Goal: Task Accomplishment & Management: Use online tool/utility

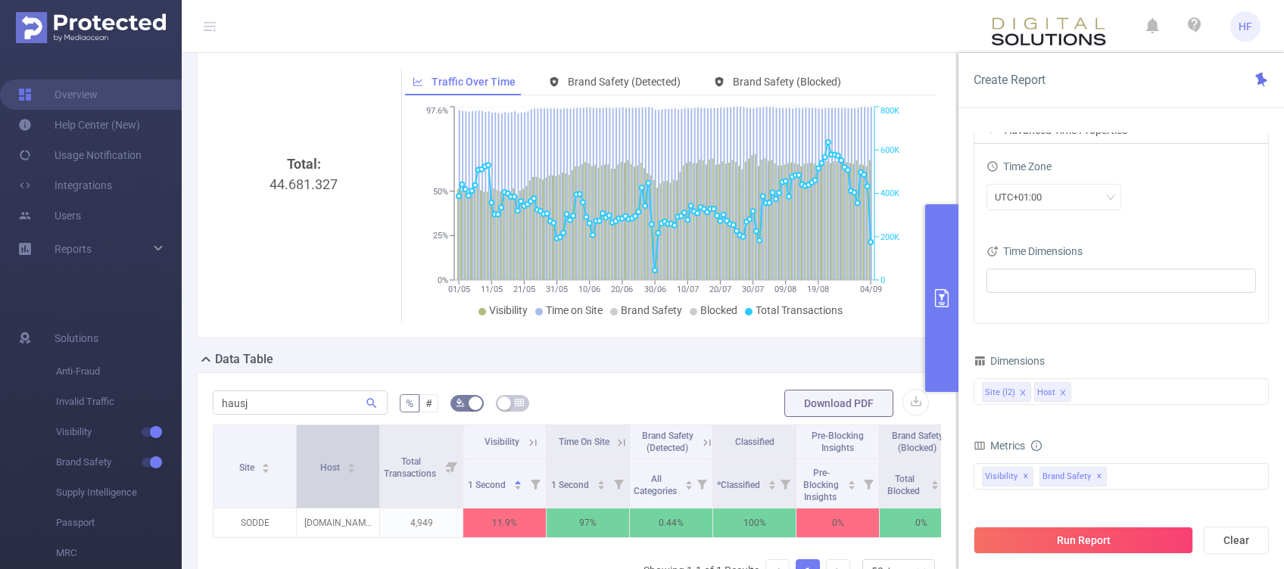
scroll to position [101, 0]
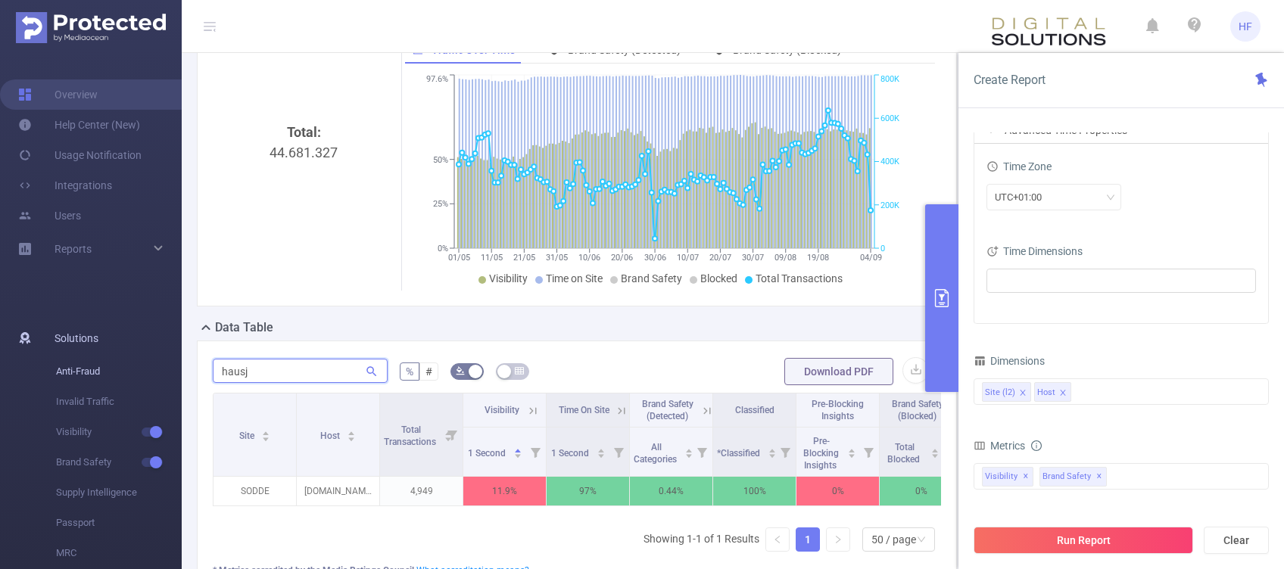
drag, startPoint x: 270, startPoint y: 373, endPoint x: 169, endPoint y: 366, distance: 101.7
click at [169, 366] on section "Overview Help Center (New) Usage Notification Integrations Users Reports Soluti…" at bounding box center [642, 284] width 1284 height 569
click at [511, 451] on div "1 Second" at bounding box center [495, 451] width 55 height 15
click at [521, 458] on div "1 Second" at bounding box center [495, 451] width 55 height 15
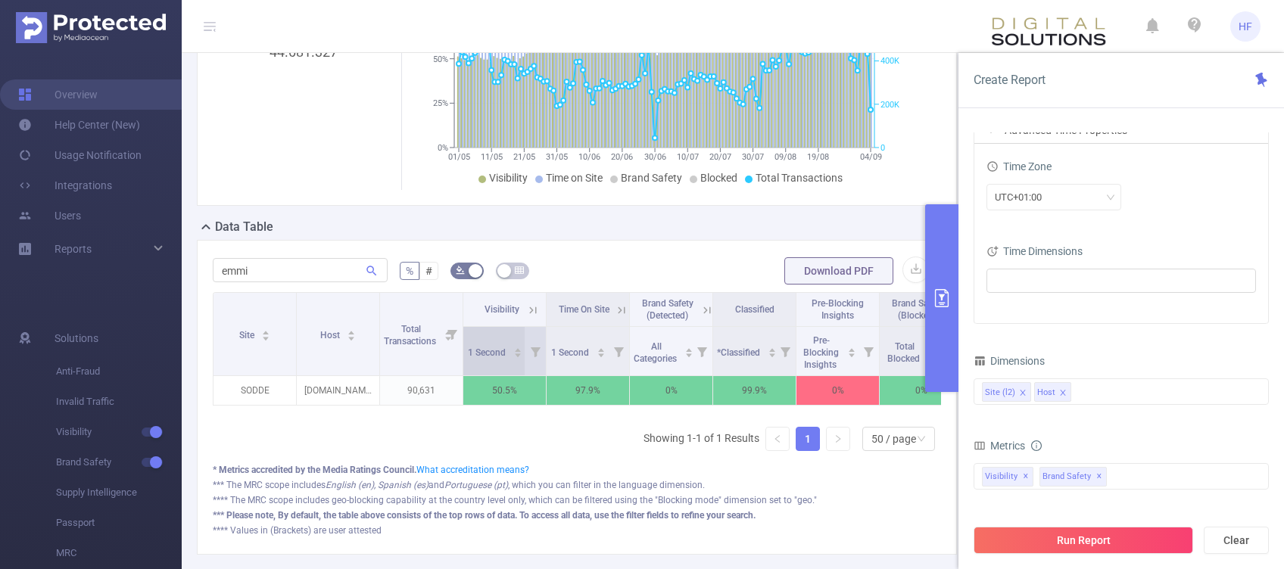
click at [512, 345] on div "1 Second" at bounding box center [495, 351] width 55 height 15
click at [533, 307] on icon at bounding box center [533, 311] width 14 height 14
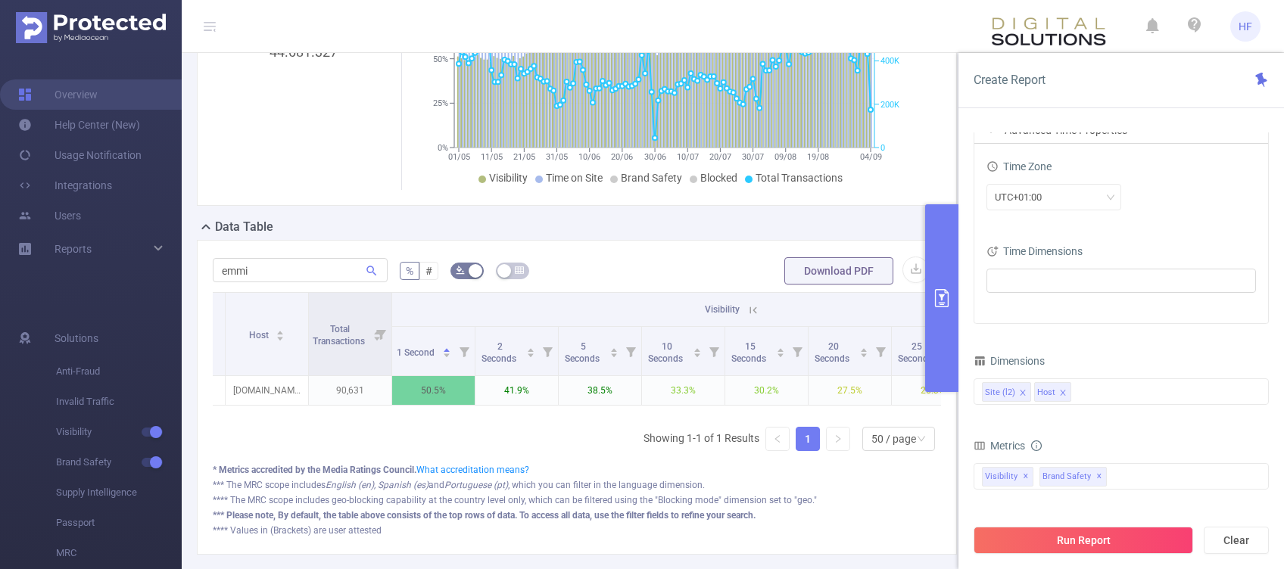
scroll to position [0, 0]
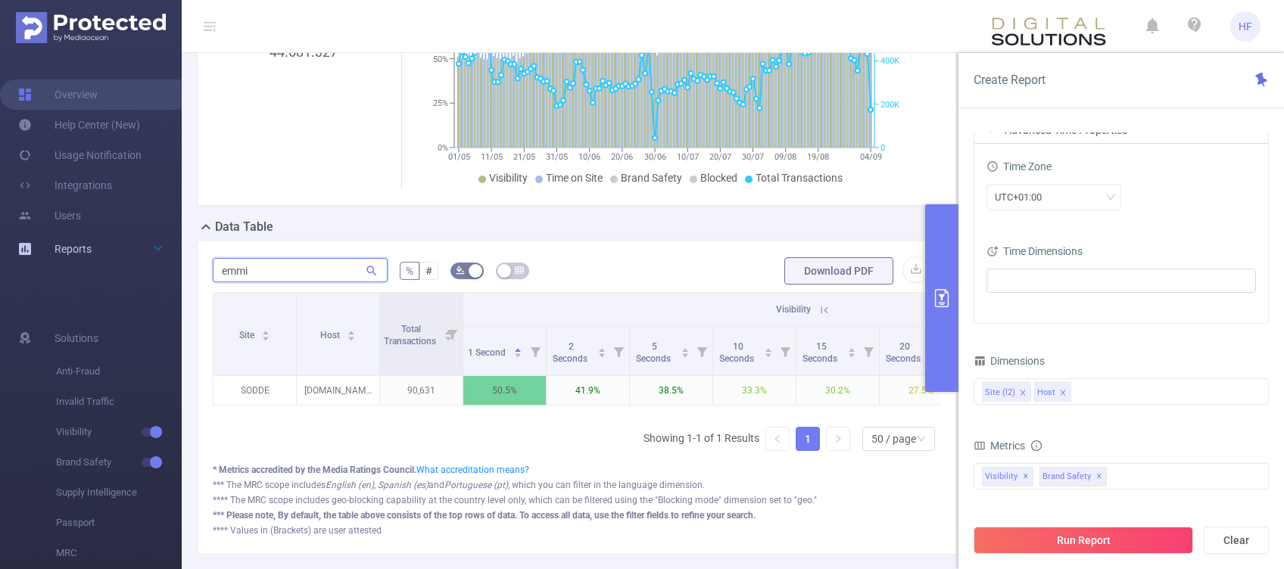
drag, startPoint x: 276, startPoint y: 272, endPoint x: 113, endPoint y: 245, distance: 164.9
click at [113, 245] on section "Overview Help Center (New) Usage Notification Integrations Users Reports Soluti…" at bounding box center [642, 284] width 1284 height 569
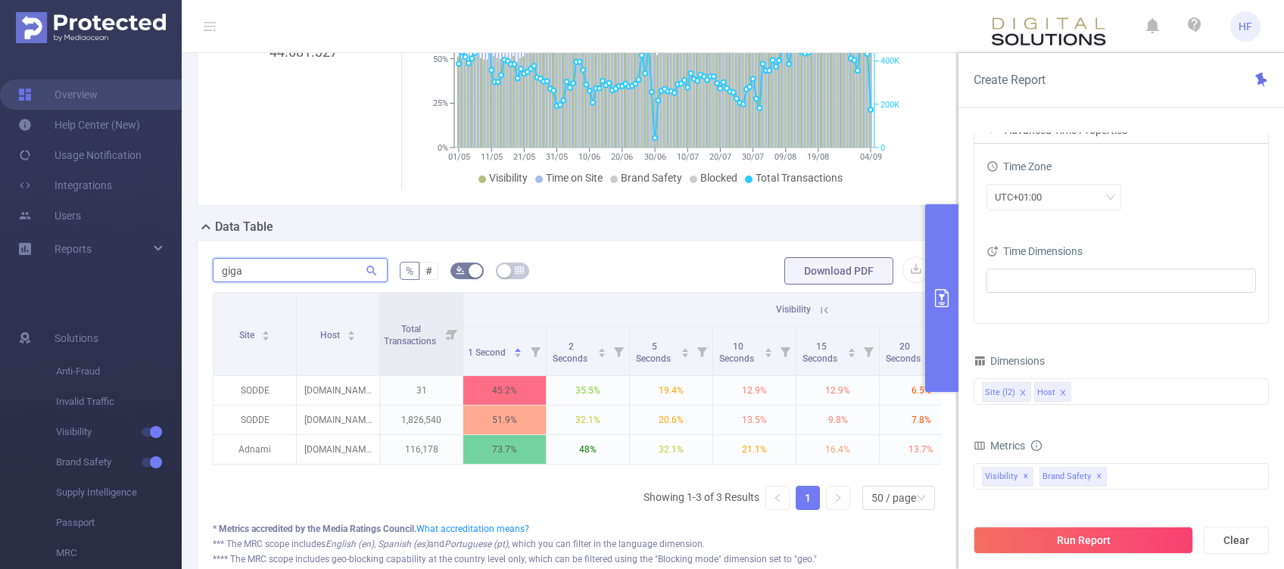
type input "giga"
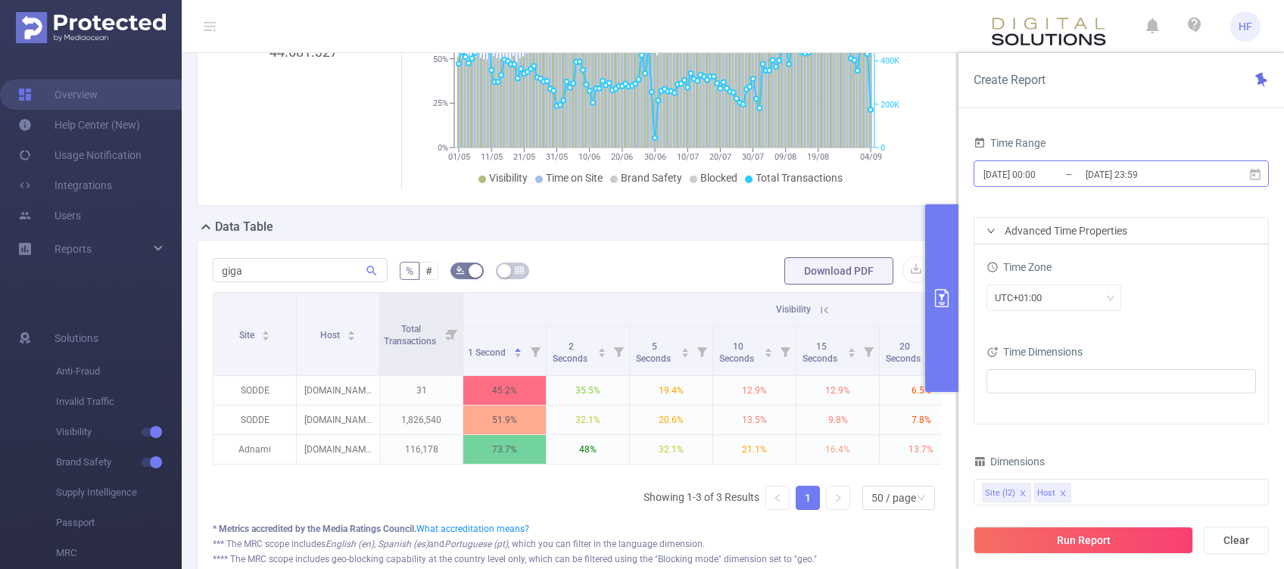
click at [1030, 170] on input "[DATE] 00:00" at bounding box center [1043, 174] width 123 height 20
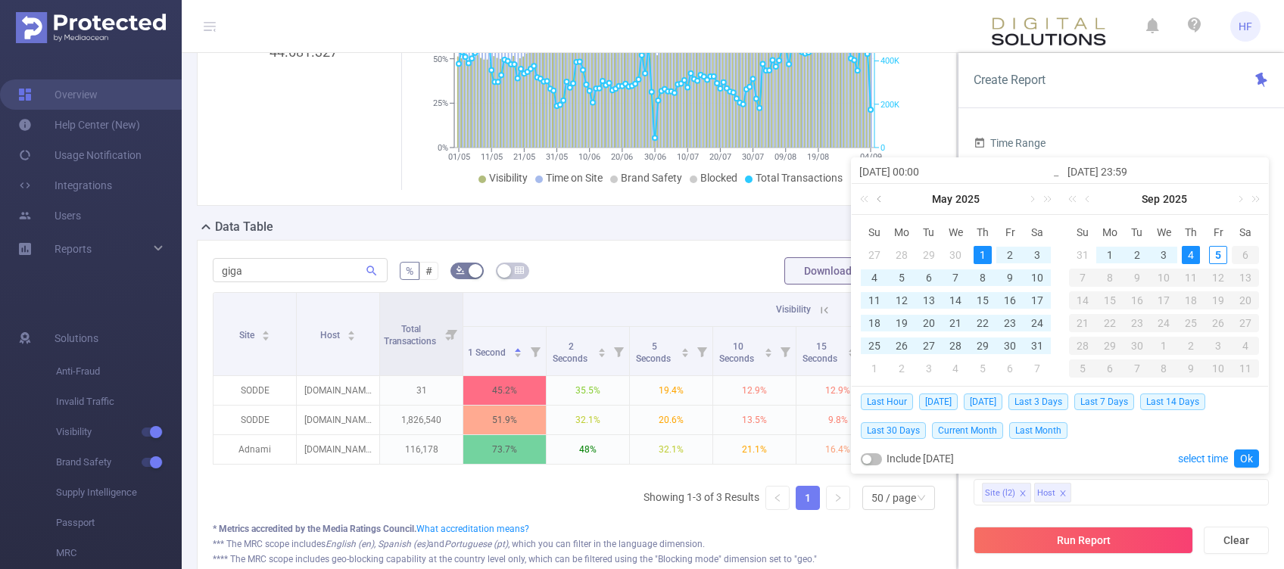
click at [874, 200] on link at bounding box center [881, 199] width 14 height 30
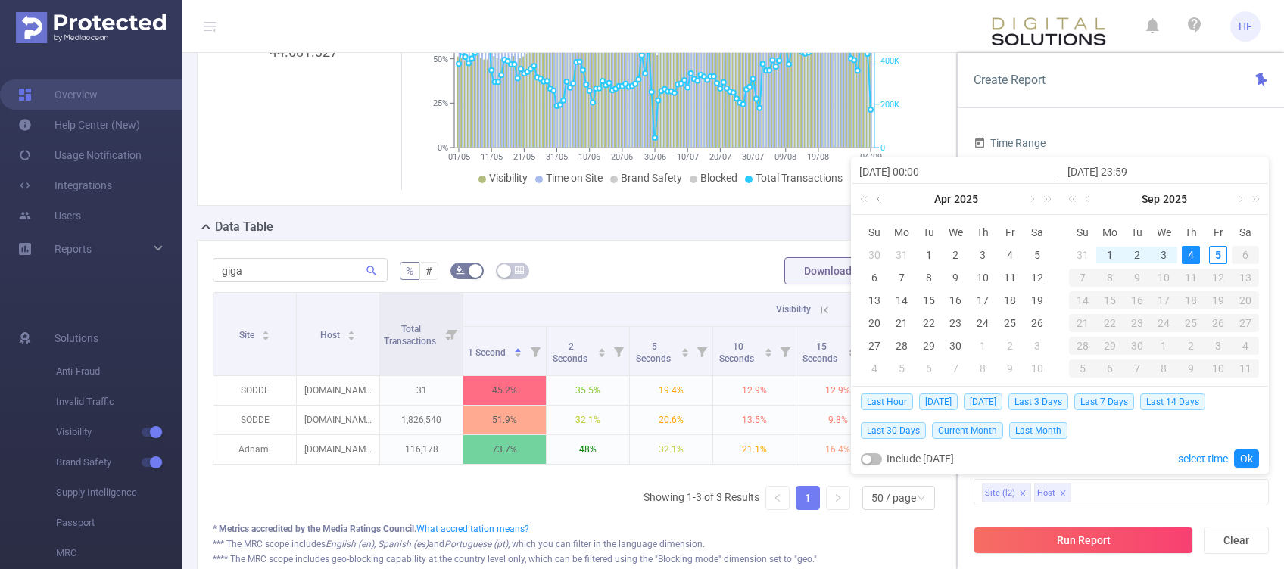
click at [880, 203] on link at bounding box center [881, 199] width 14 height 30
click at [1031, 201] on link at bounding box center [1031, 199] width 14 height 30
click at [1043, 248] on div "1" at bounding box center [1037, 255] width 18 height 18
click at [1221, 254] on div "5" at bounding box center [1218, 255] width 18 height 18
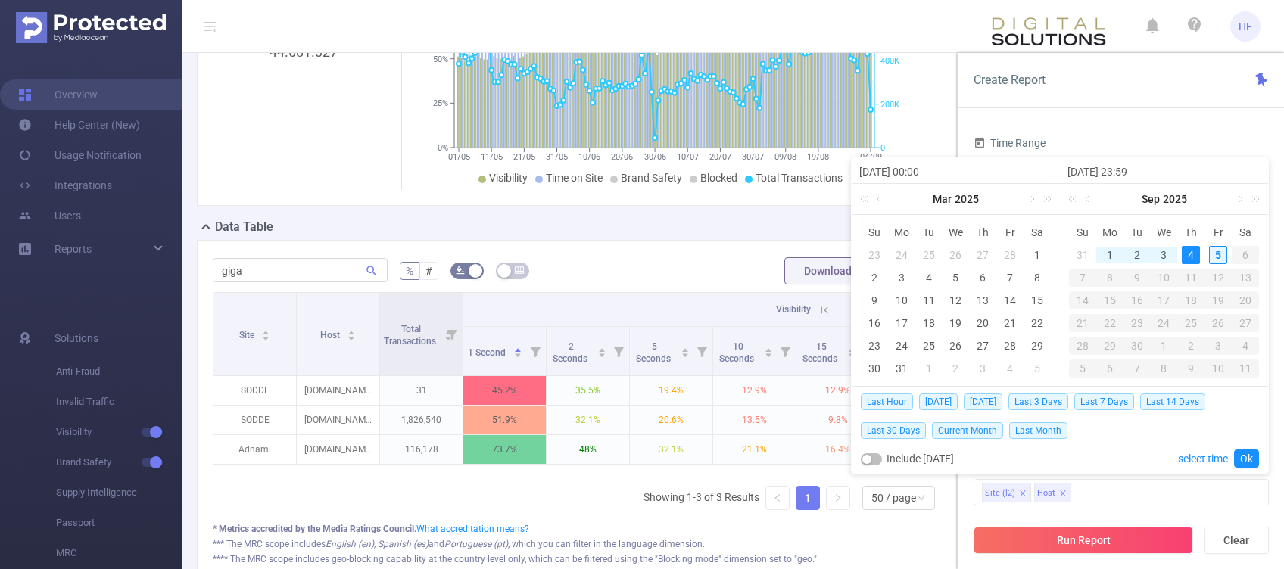
type input "[DATE] 00:00"
type input "[DATE] 23:59"
type input "[DATE] 00:00"
type input "[DATE] 23:59"
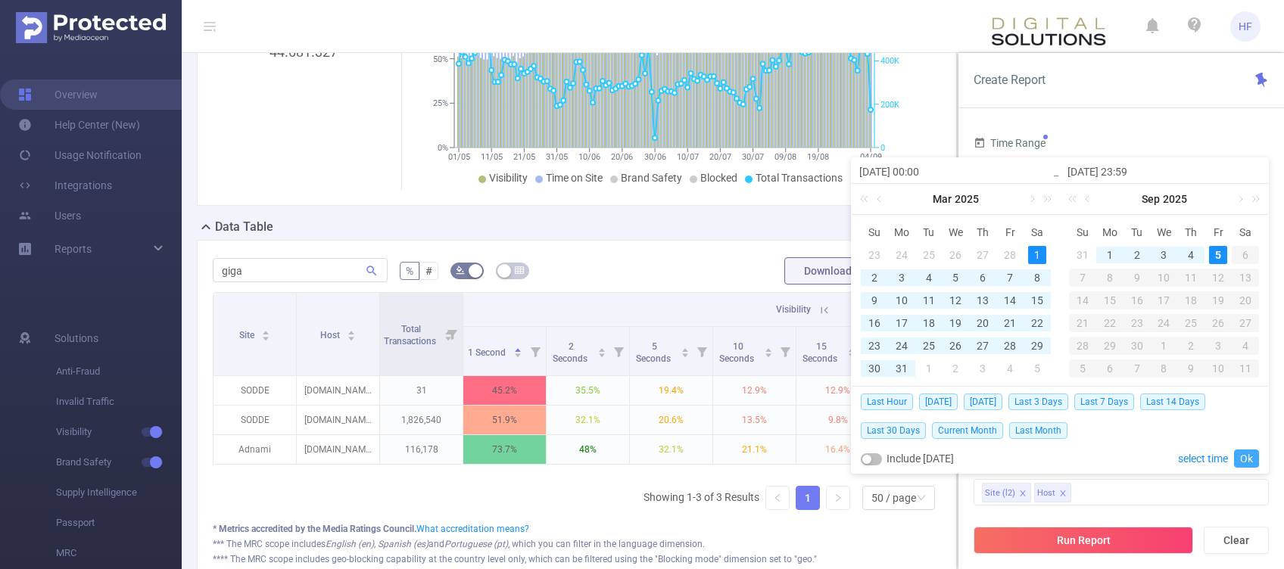
click at [1255, 460] on link "Ok" at bounding box center [1246, 459] width 25 height 18
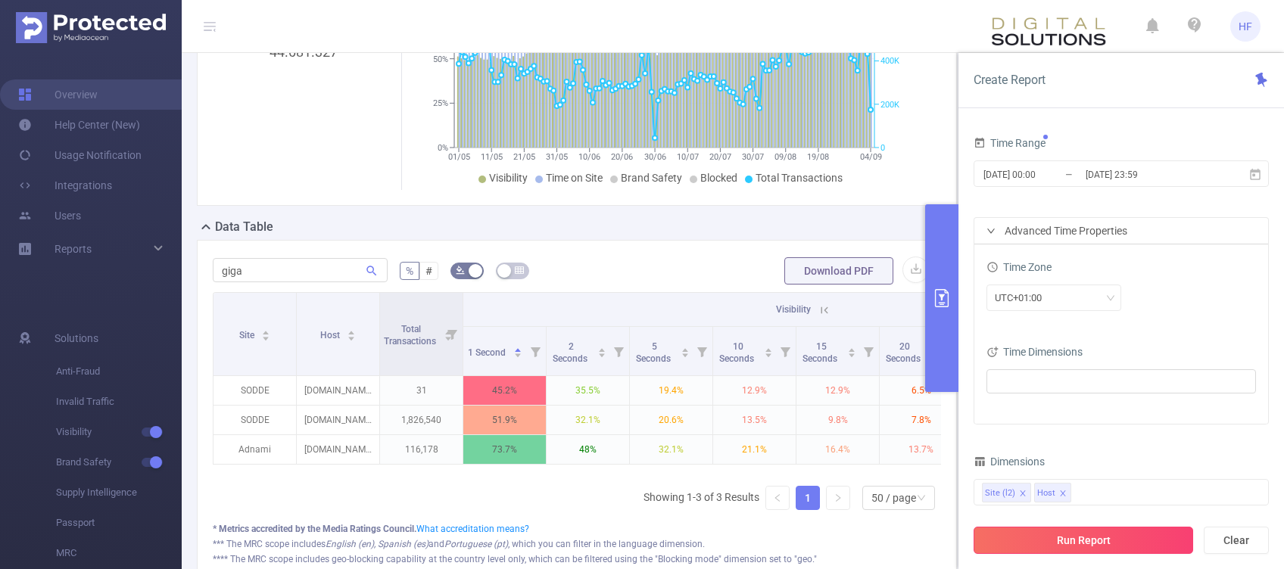
click at [1048, 541] on button "Run Report" at bounding box center [1084, 540] width 220 height 27
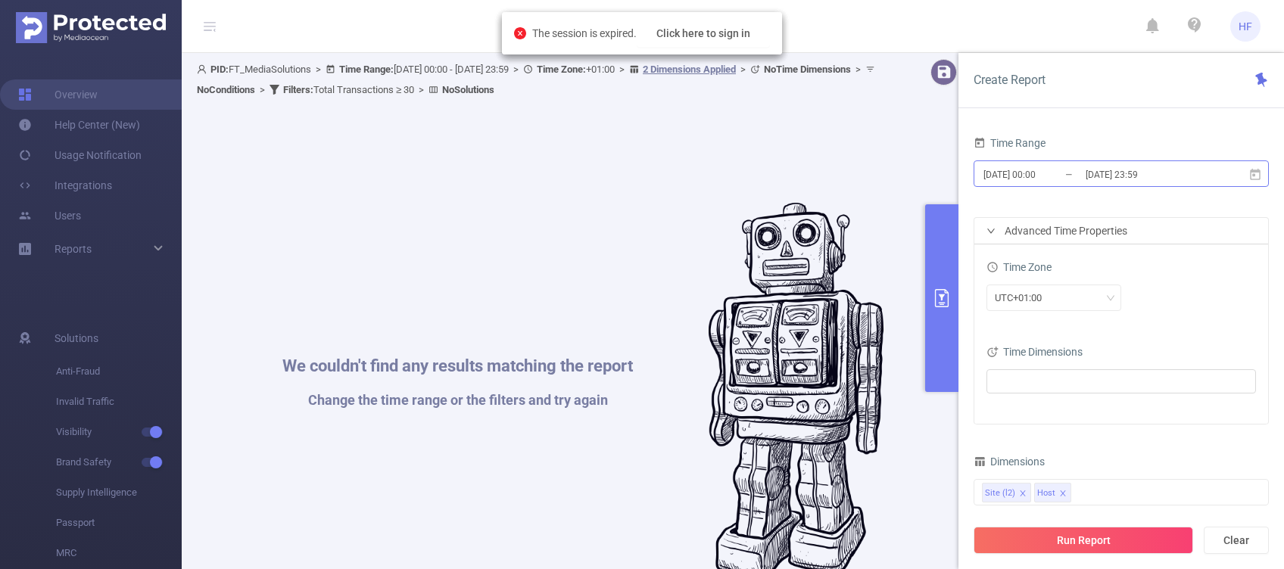
click at [1108, 170] on input "[DATE] 23:59" at bounding box center [1145, 174] width 123 height 20
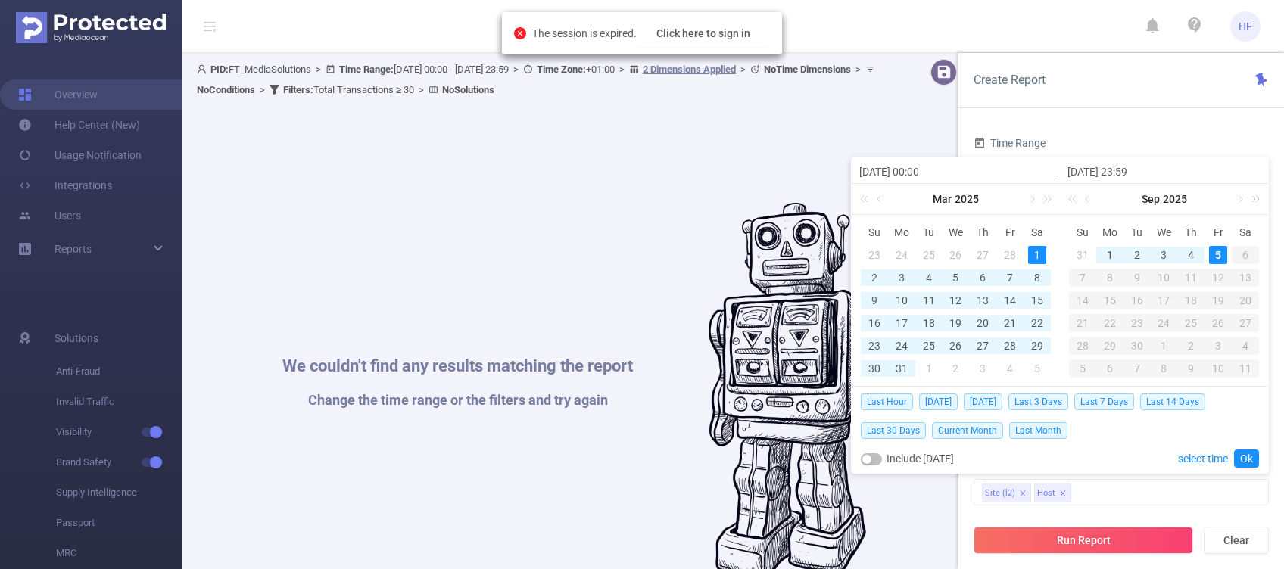
click at [1036, 252] on div "1" at bounding box center [1037, 255] width 18 height 18
click at [1137, 254] on div "2" at bounding box center [1137, 255] width 18 height 18
type input "[DATE] 23:59"
click at [1249, 460] on link "Ok" at bounding box center [1246, 459] width 25 height 18
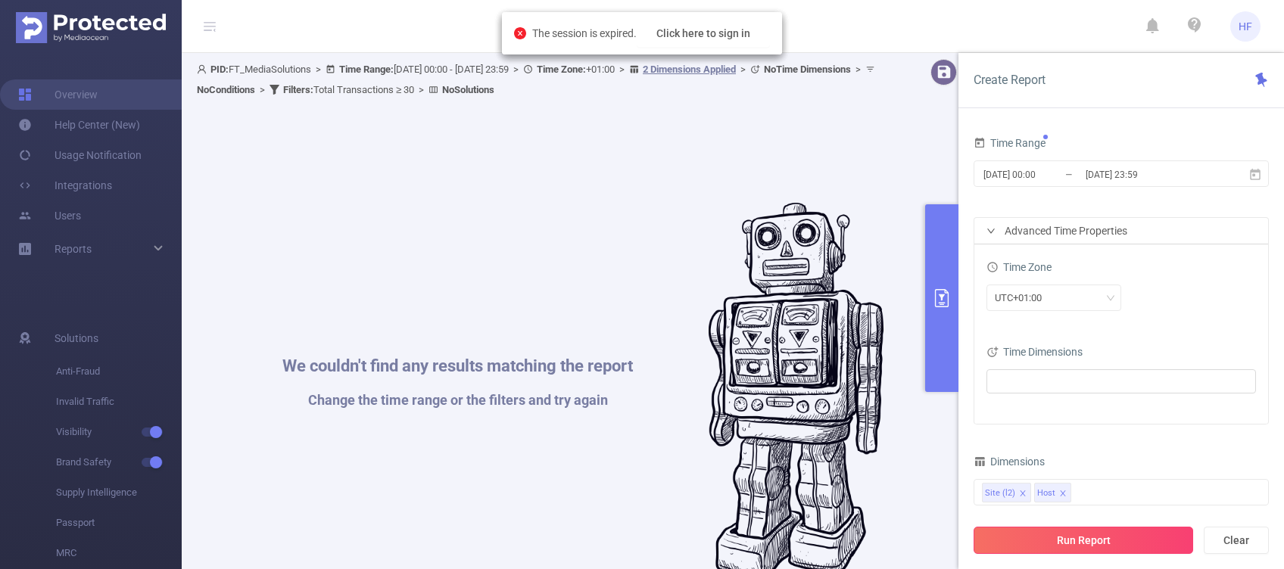
click at [1137, 548] on button "Run Report" at bounding box center [1084, 540] width 220 height 27
click at [697, 33] on button "Click here to sign in" at bounding box center [703, 33] width 133 height 27
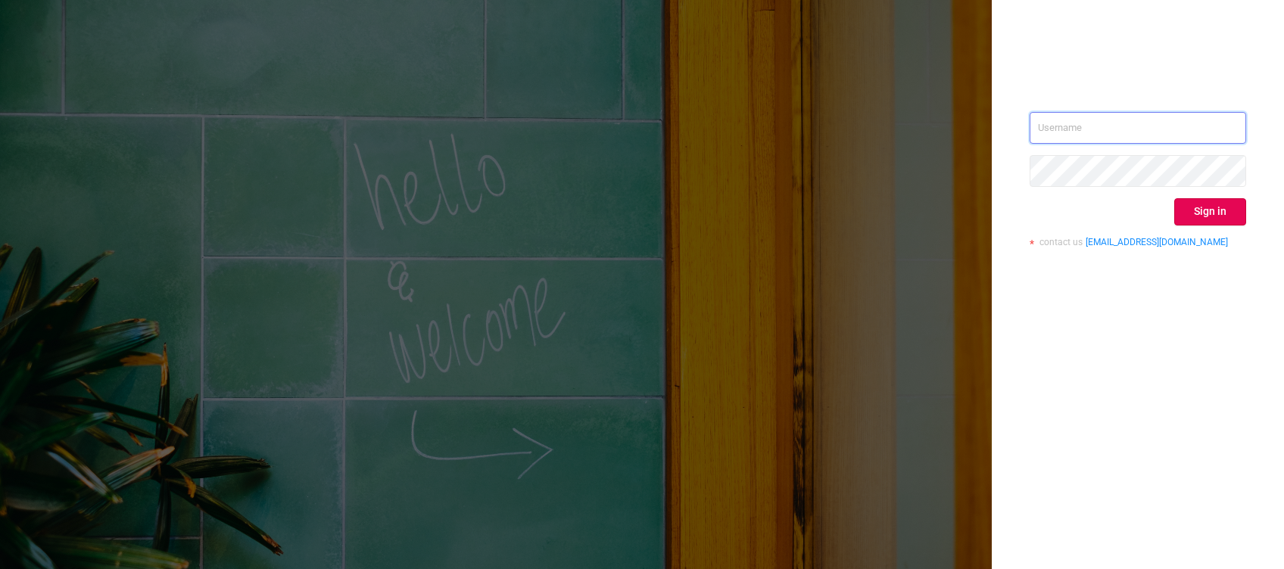
type input "hannah.fudala@publicismedia.com"
click at [1223, 225] on div "hannah.fudala@publicismedia.com Sign in contact us info@protected.media" at bounding box center [1138, 185] width 217 height 147
click at [1221, 217] on button "Sign in" at bounding box center [1210, 211] width 72 height 27
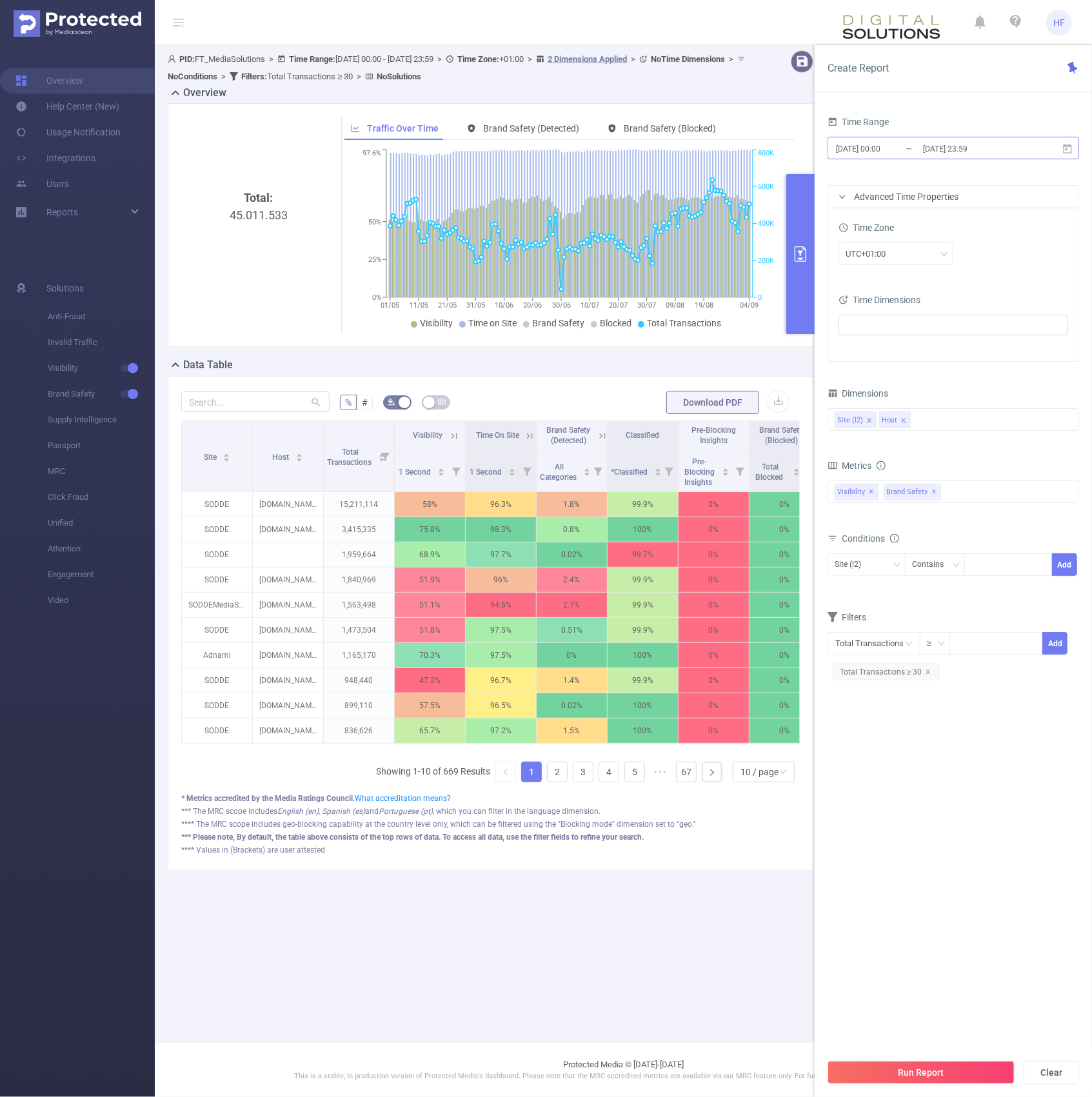
click at [872, 150] on input "[DATE] 00:00" at bounding box center [887, 148] width 105 height 17
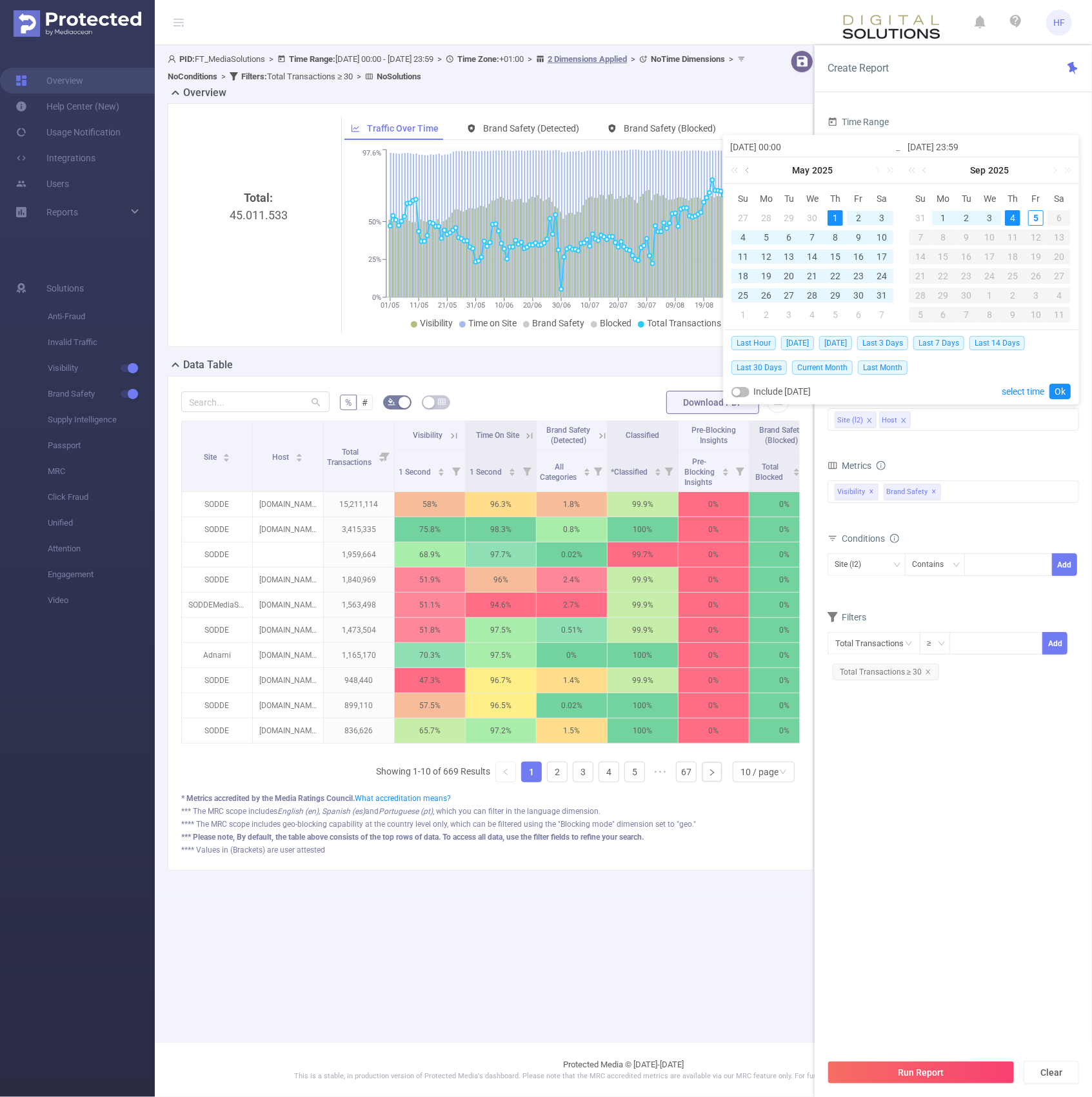
click at [749, 170] on link at bounding box center [749, 170] width 12 height 26
click at [881, 218] on div "1" at bounding box center [882, 218] width 15 height 15
click at [990, 218] on div "3" at bounding box center [989, 218] width 15 height 15
type input "[DATE] 00:00"
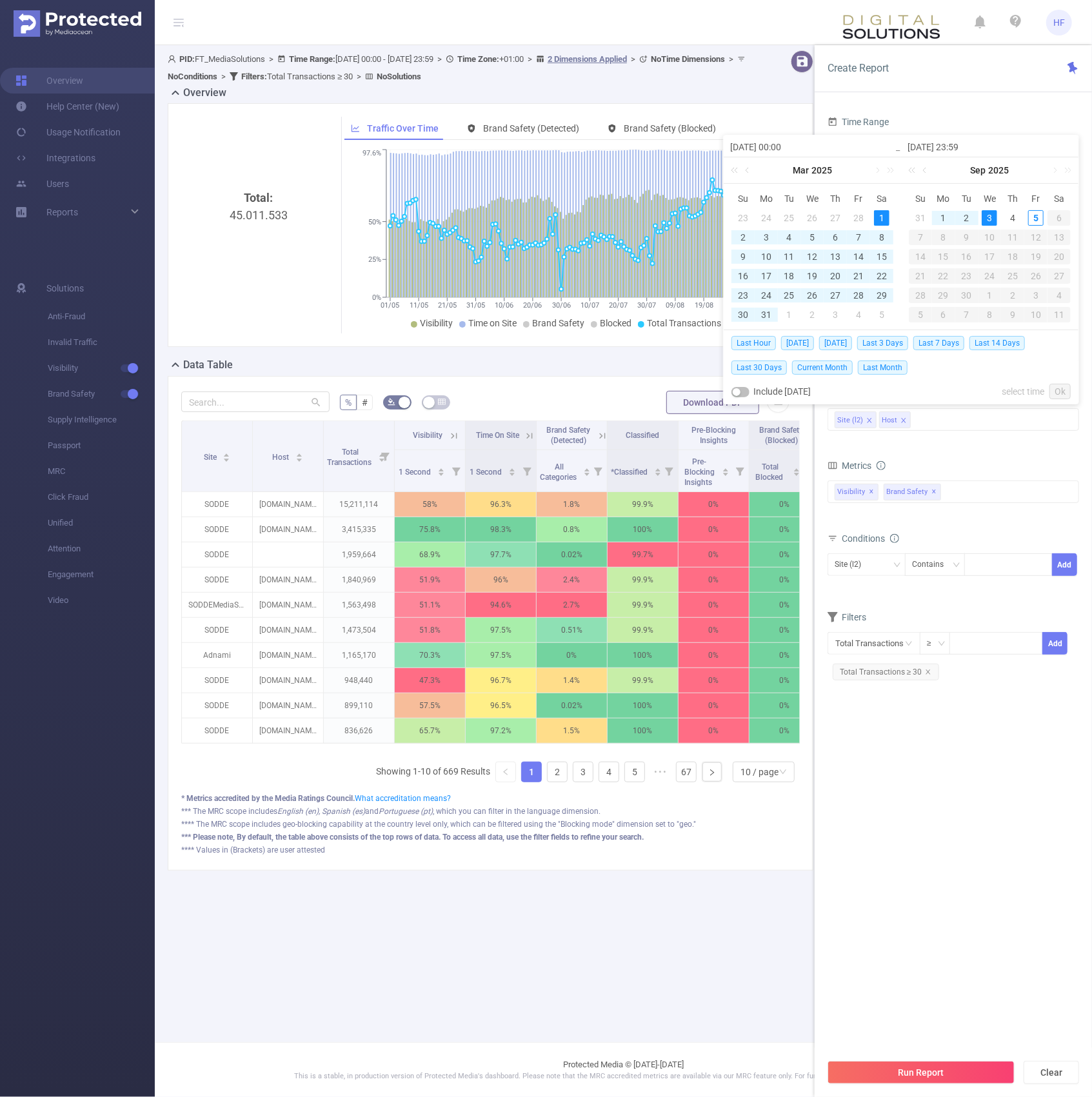
type input "2025-09-03 23:59"
type input "[DATE] 00:00"
type input "2025-09-03 23:59"
click at [897, 1060] on div "Run Report Clear" at bounding box center [953, 1072] width 278 height 49
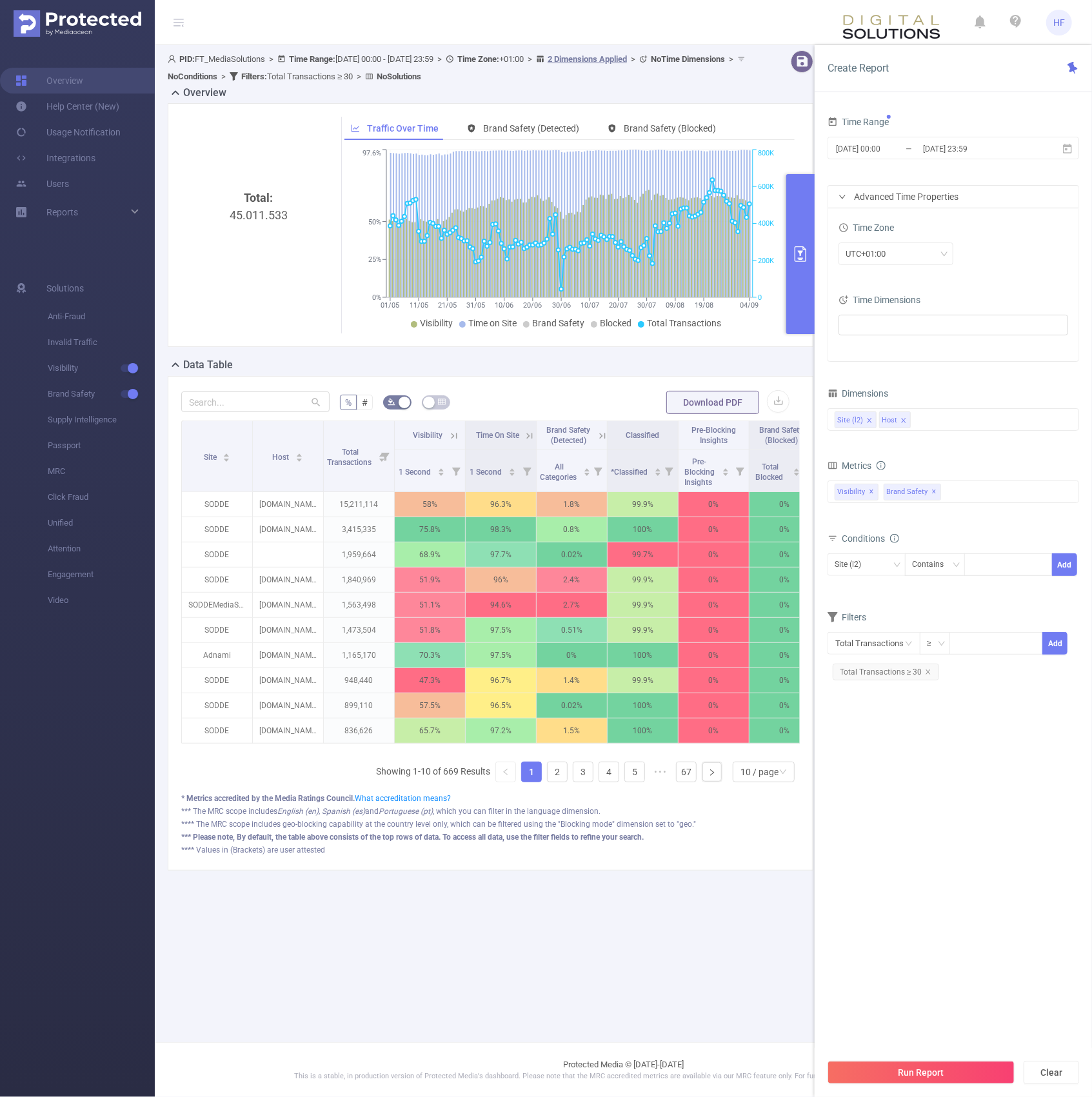
click at [888, 1080] on button "Run Report" at bounding box center [921, 1072] width 187 height 23
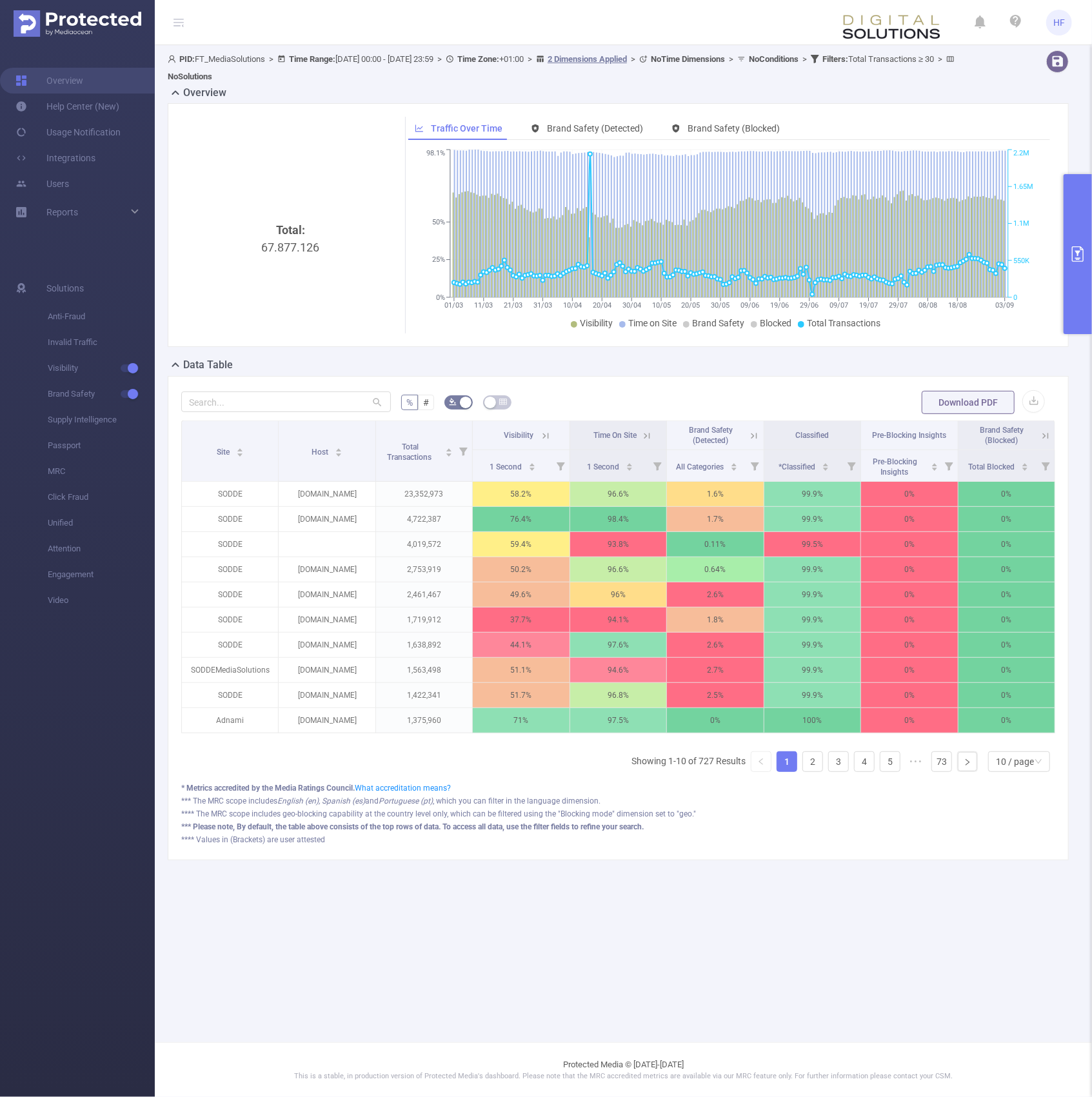
click at [219, 932] on main "PID: FT_MediaSolutions > Time Range: 2025-03-01 00:00 - 2025-09-03 23:59 > Time…" at bounding box center [624, 521] width 937 height 1042
click at [643, 987] on main "PID: FT_MediaSolutions > Time Range: 2025-03-01 00:00 - 2025-09-03 23:59 > Time…" at bounding box center [624, 521] width 937 height 1042
click at [273, 957] on main "PID: FT_MediaSolutions > Time Range: 2025-03-01 00:00 - 2025-09-03 23:59 > Time…" at bounding box center [624, 521] width 937 height 1042
click at [98, 945] on section "Overview Help Center (New) Usage Notification Integrations Users Reports Soluti…" at bounding box center [78, 571] width 155 height 1052
click at [790, 916] on main "PID: FT_MediaSolutions > Time Range: 2025-03-01 00:00 - 2025-09-03 23:59 > Time…" at bounding box center [624, 521] width 937 height 1042
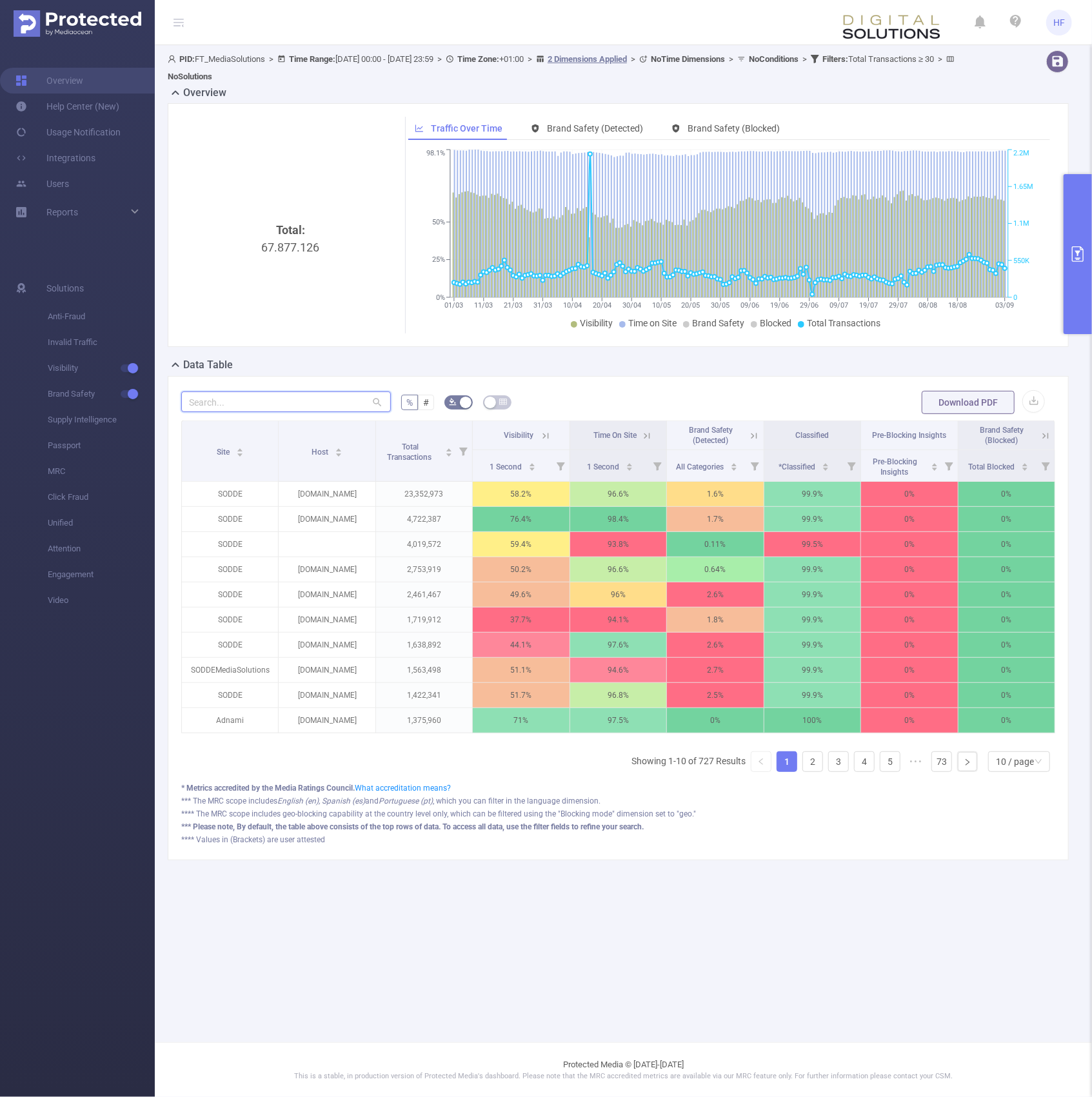
click at [258, 402] on input "text" at bounding box center [286, 402] width 210 height 20
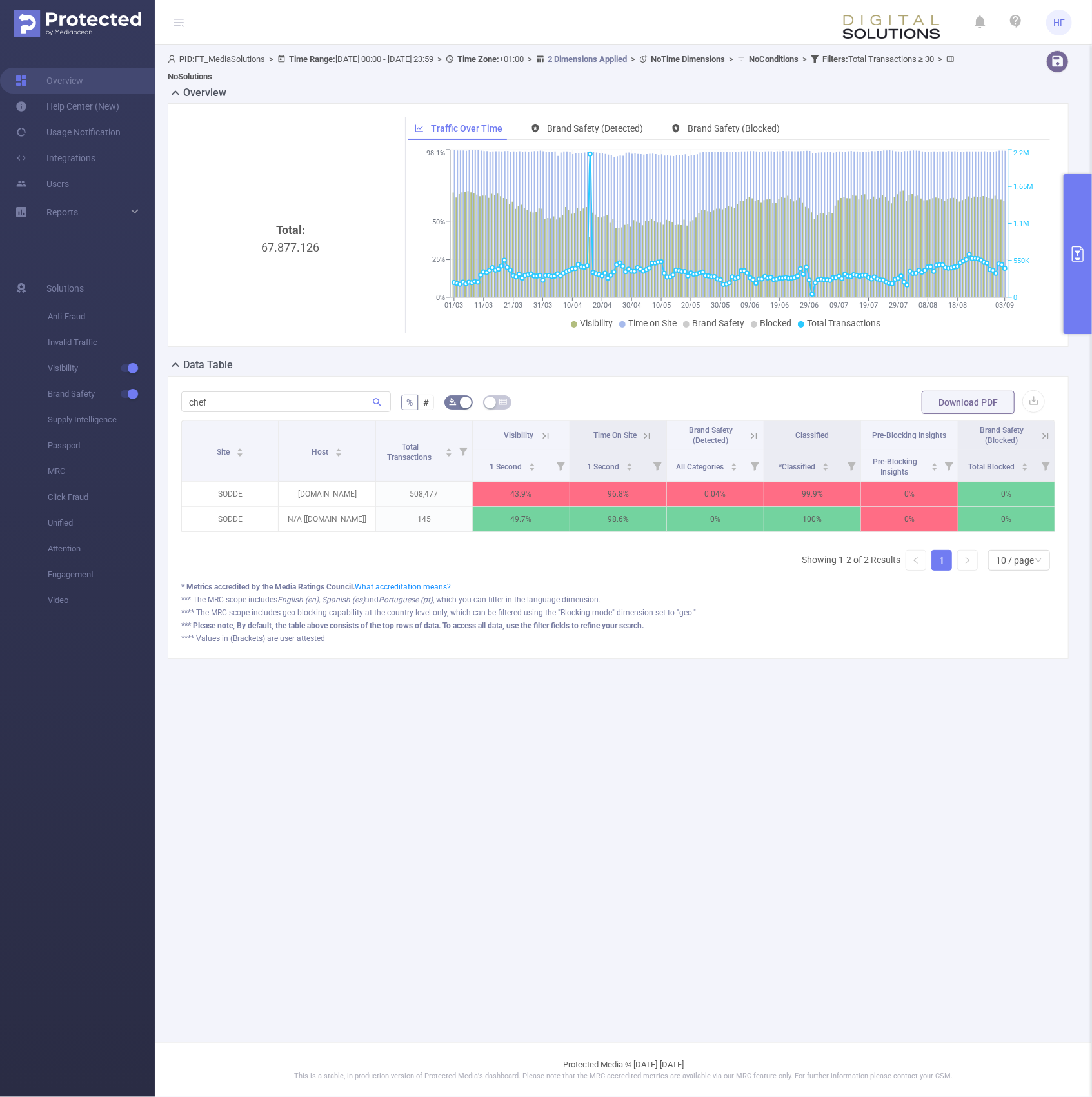
click at [542, 434] on icon at bounding box center [546, 436] width 12 height 12
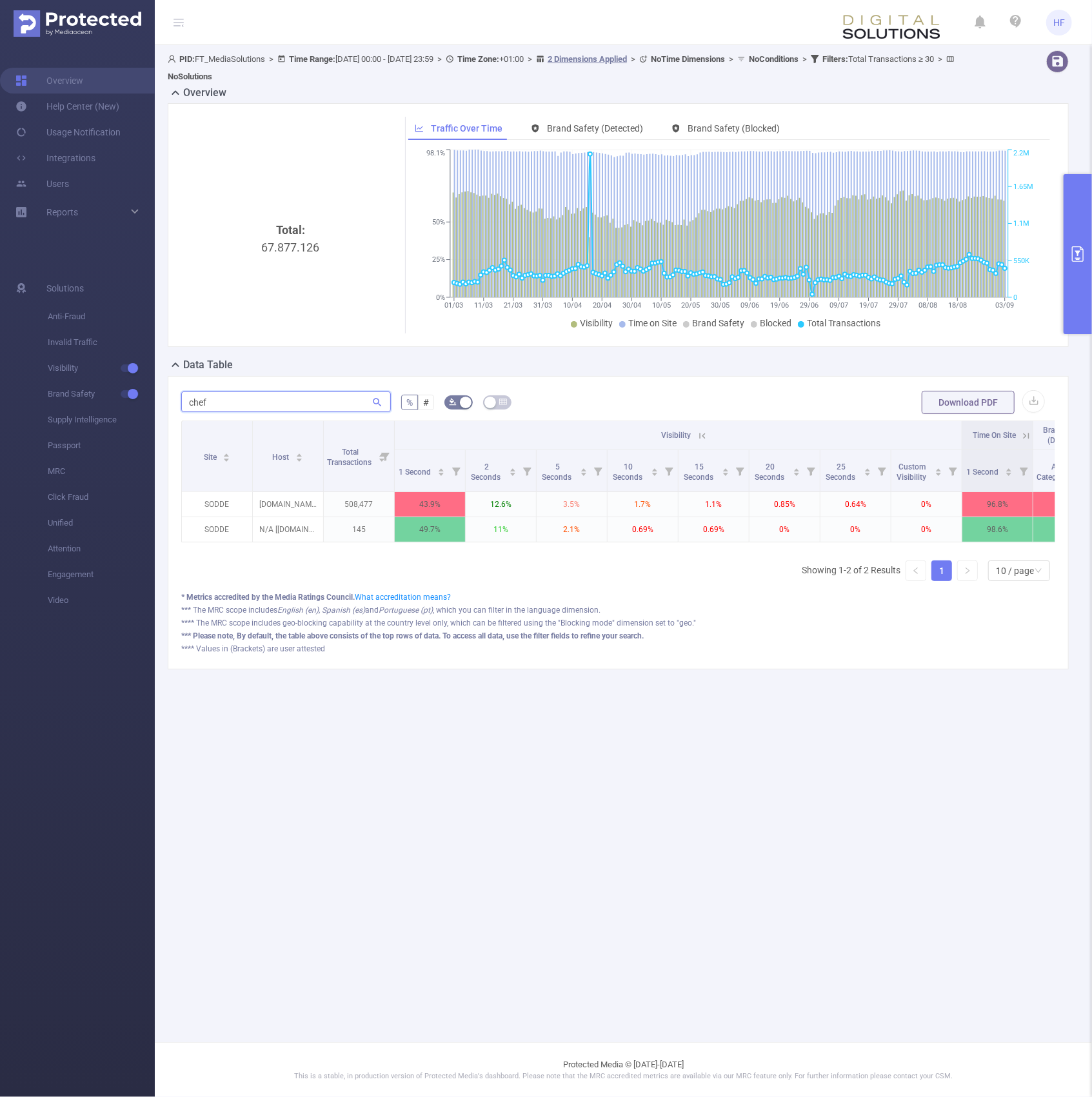
drag, startPoint x: 269, startPoint y: 405, endPoint x: 155, endPoint y: 388, distance: 115.3
click at [155, 388] on div "PID: FT_MediaSolutions > Time Range: 2025-03-01 00:00 - 2025-09-03 23:59 > Time…" at bounding box center [624, 370] width 937 height 650
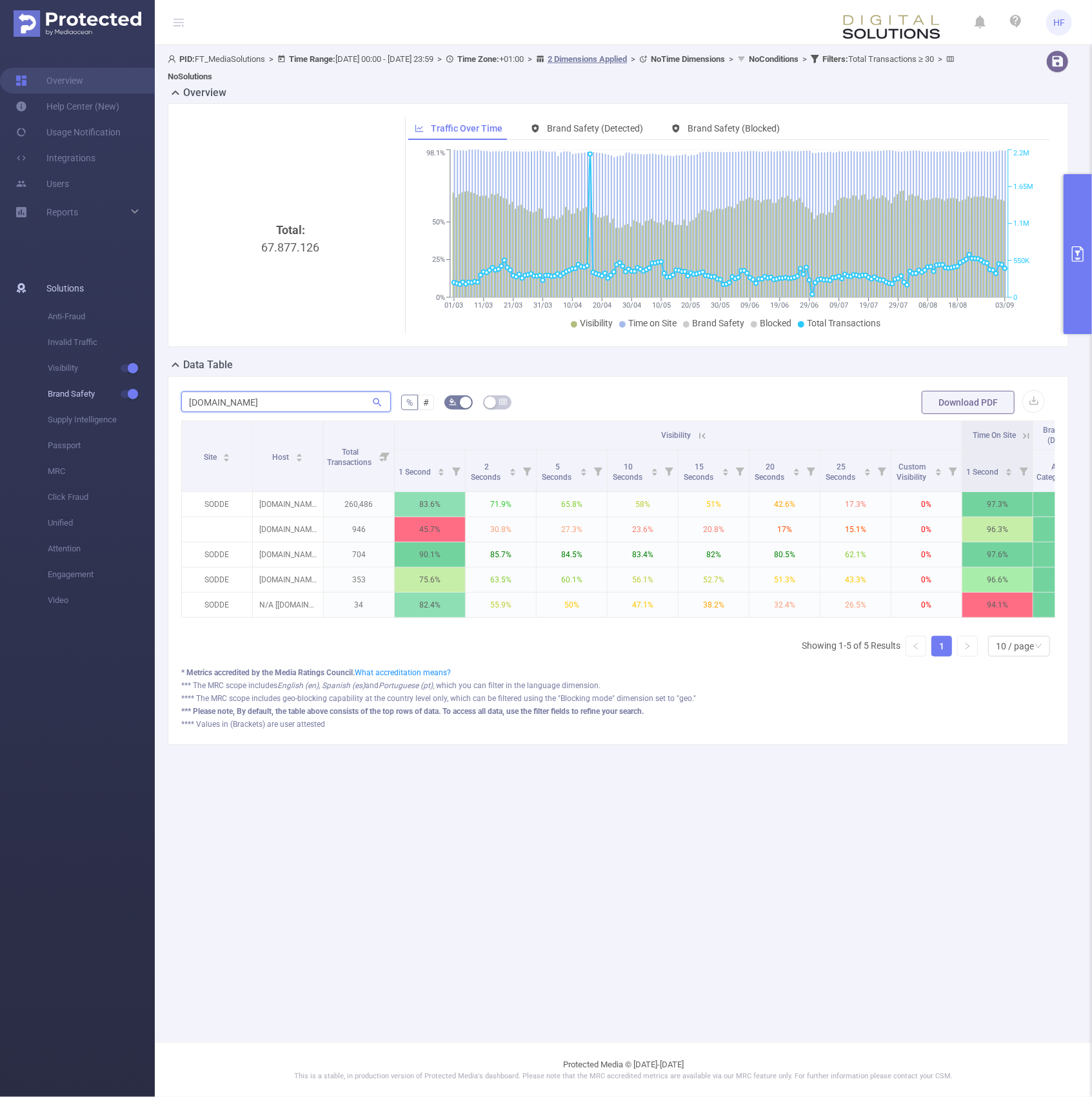
drag, startPoint x: 275, startPoint y: 399, endPoint x: 118, endPoint y: 393, distance: 157.1
click at [118, 393] on section "Overview Help Center (New) Usage Notification Integrations Users Reports Soluti…" at bounding box center [546, 548] width 1092 height 1097
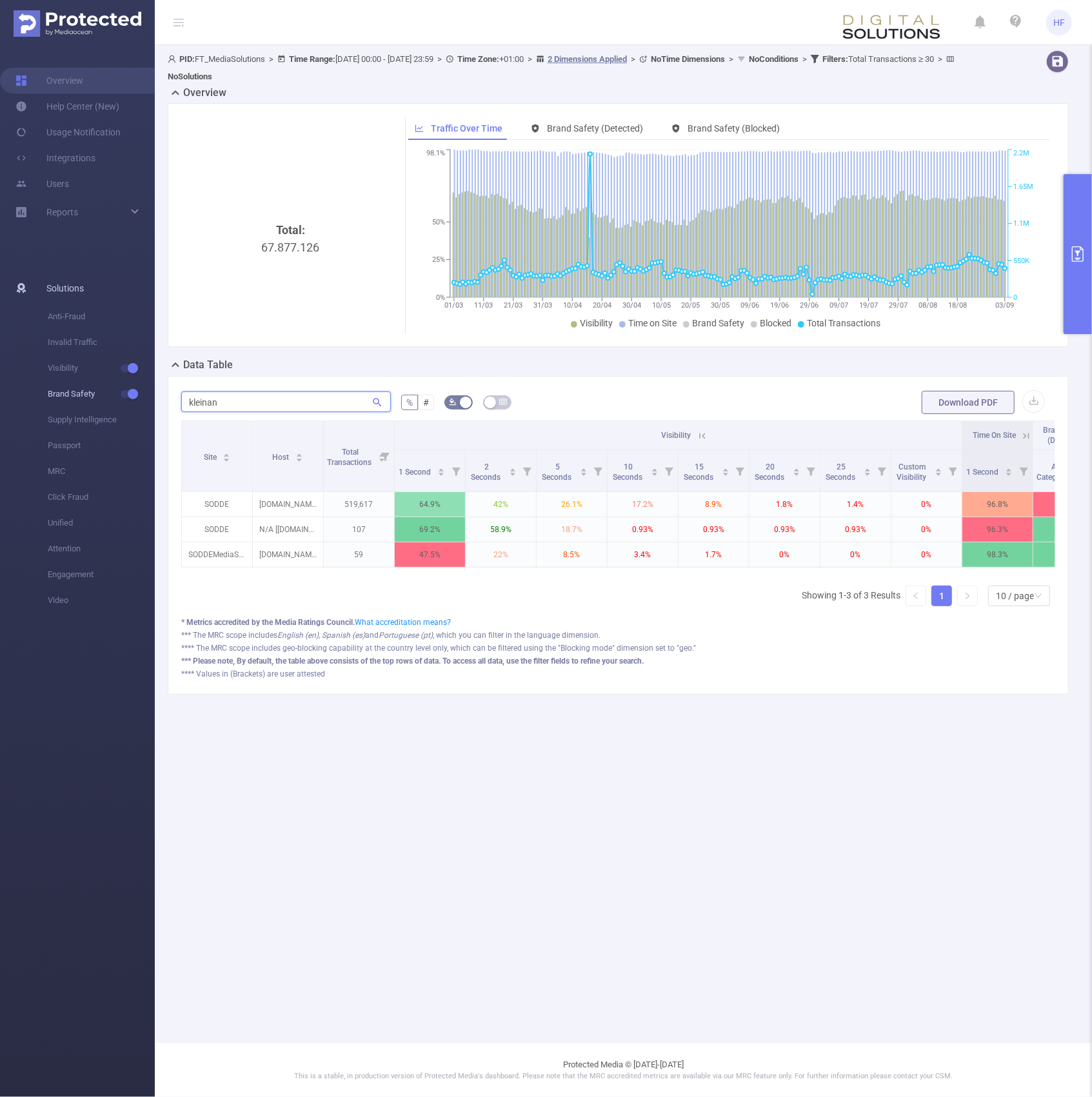
drag, startPoint x: 240, startPoint y: 401, endPoint x: 140, endPoint y: 392, distance: 100.4
click at [140, 392] on section "Overview Help Center (New) Usage Notification Integrations Users Reports Soluti…" at bounding box center [546, 548] width 1092 height 1097
drag, startPoint x: 241, startPoint y: 406, endPoint x: 146, endPoint y: 408, distance: 95.0
click at [146, 408] on section "Overview Help Center (New) Usage Notification Integrations Users Reports Soluti…" at bounding box center [546, 548] width 1092 height 1097
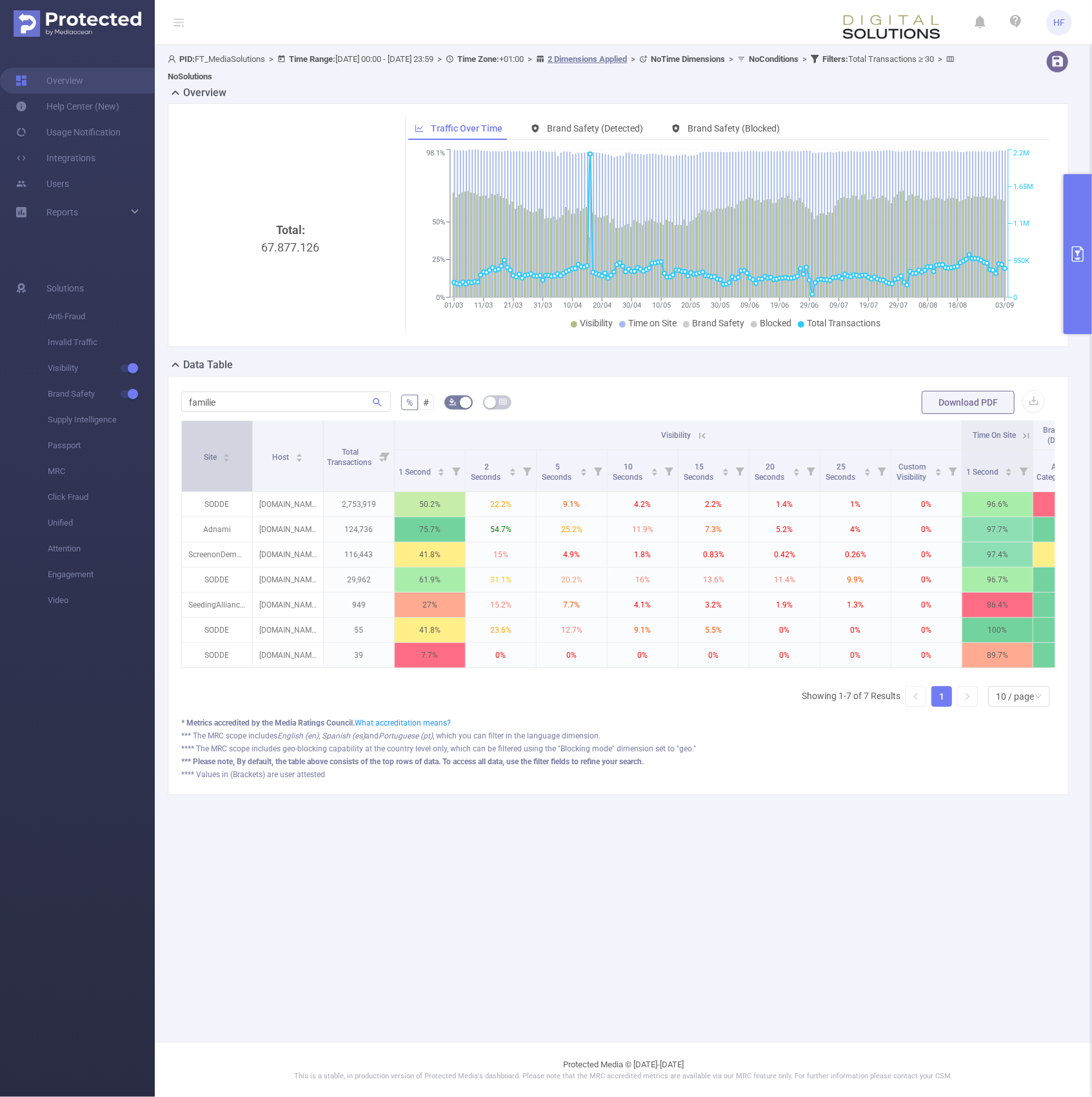
click at [230, 463] on icon "icon: caret-down" at bounding box center [227, 460] width 7 height 7
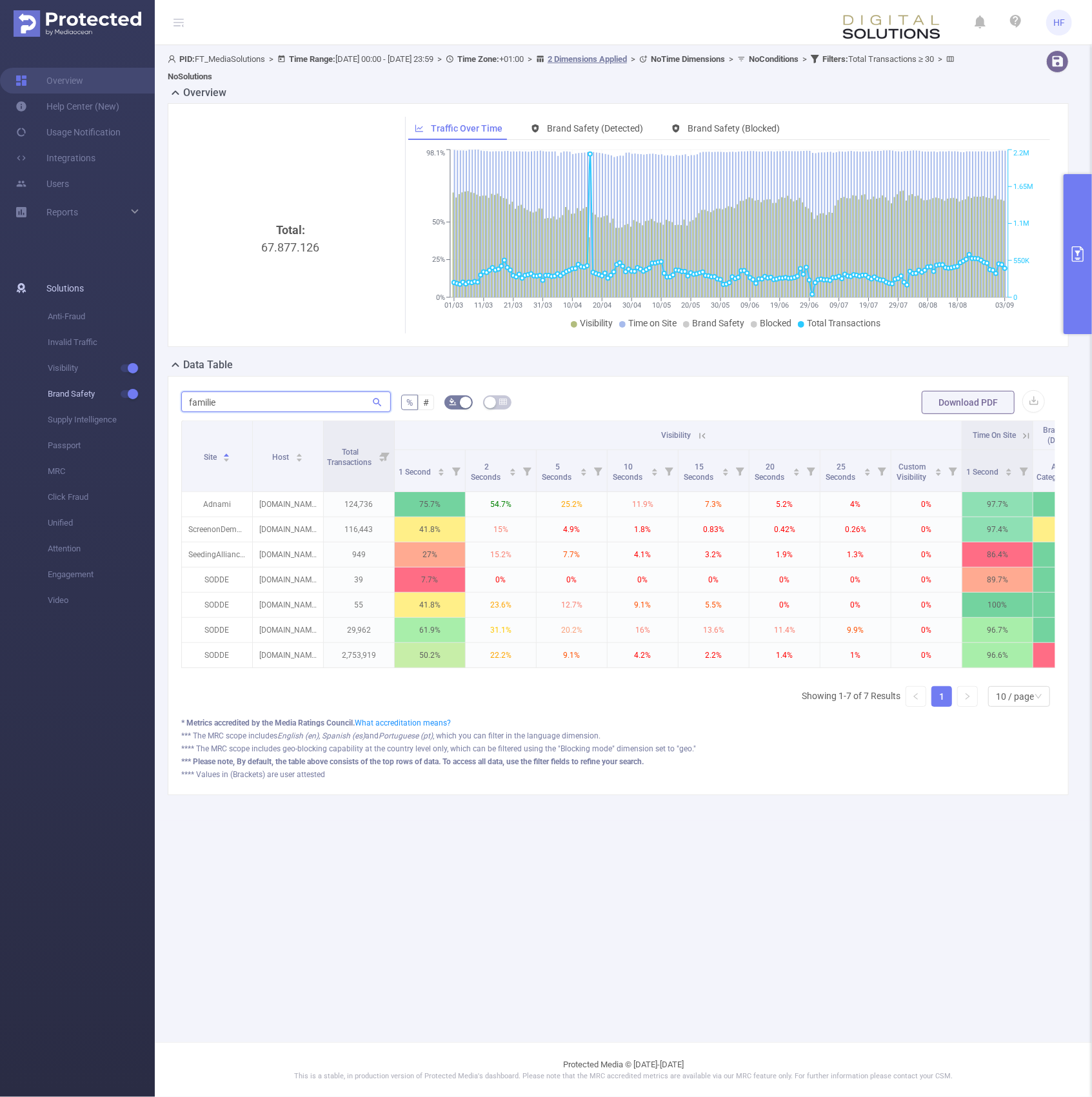
drag, startPoint x: 243, startPoint y: 401, endPoint x: 110, endPoint y: 398, distance: 133.0
click at [110, 398] on section "Overview Help Center (New) Usage Notification Integrations Users Reports Soluti…" at bounding box center [546, 548] width 1092 height 1097
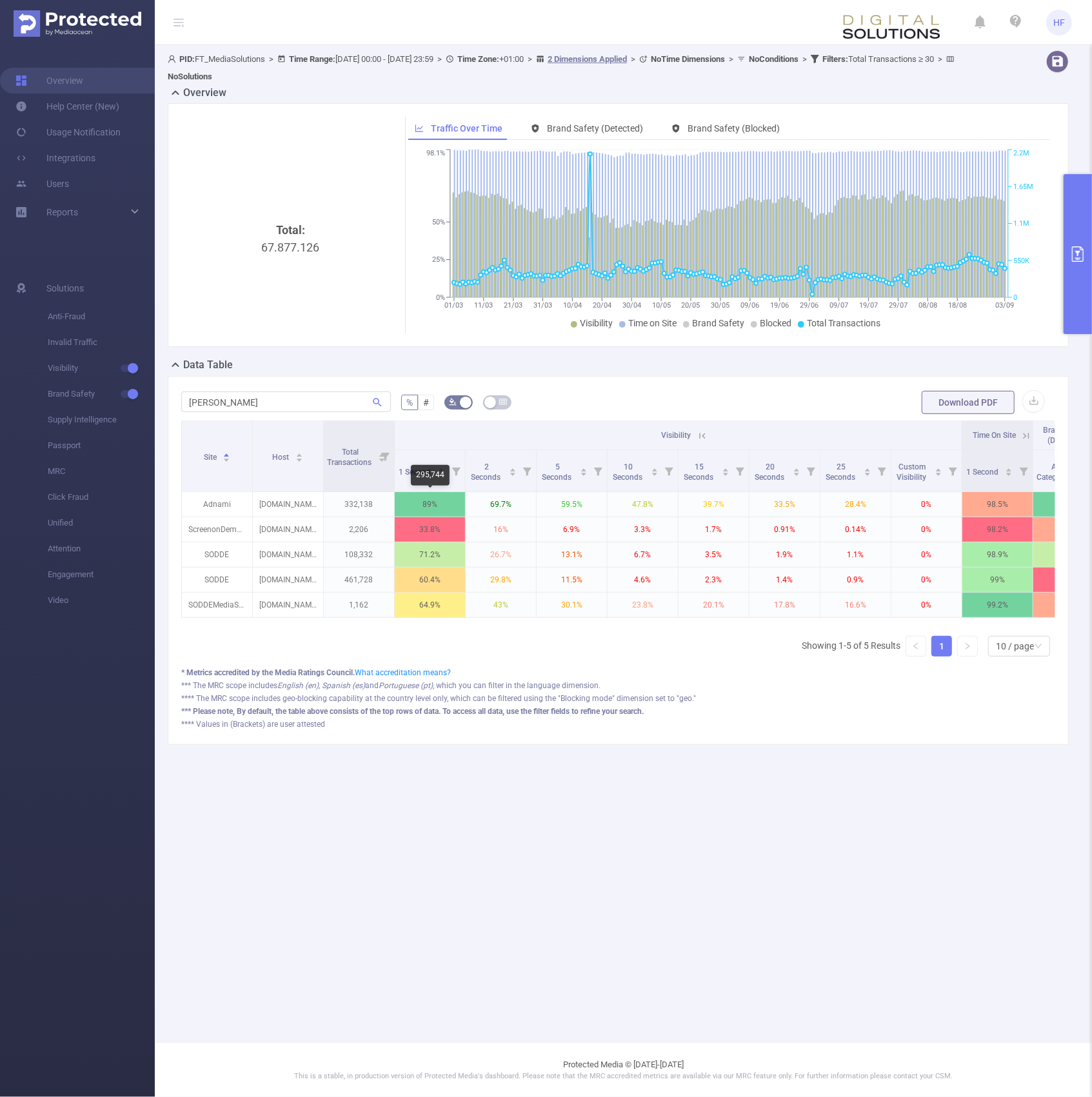
drag, startPoint x: 429, startPoint y: 496, endPoint x: 331, endPoint y: 636, distance: 170.9
click at [331, 625] on div "Site Host Total Transactions Visibility Time On Site Brand Safety (Detected) Cl…" at bounding box center [618, 523] width 874 height 205
click at [384, 840] on main "PID: FT_MediaSolutions > Time Range: 2025-03-01 00:00 - 2025-09-03 23:59 > Time…" at bounding box center [624, 521] width 937 height 1042
drag, startPoint x: 249, startPoint y: 395, endPoint x: 116, endPoint y: 405, distance: 133.4
click at [116, 405] on section "Overview Help Center (New) Usage Notification Integrations Users Reports Soluti…" at bounding box center [546, 548] width 1092 height 1097
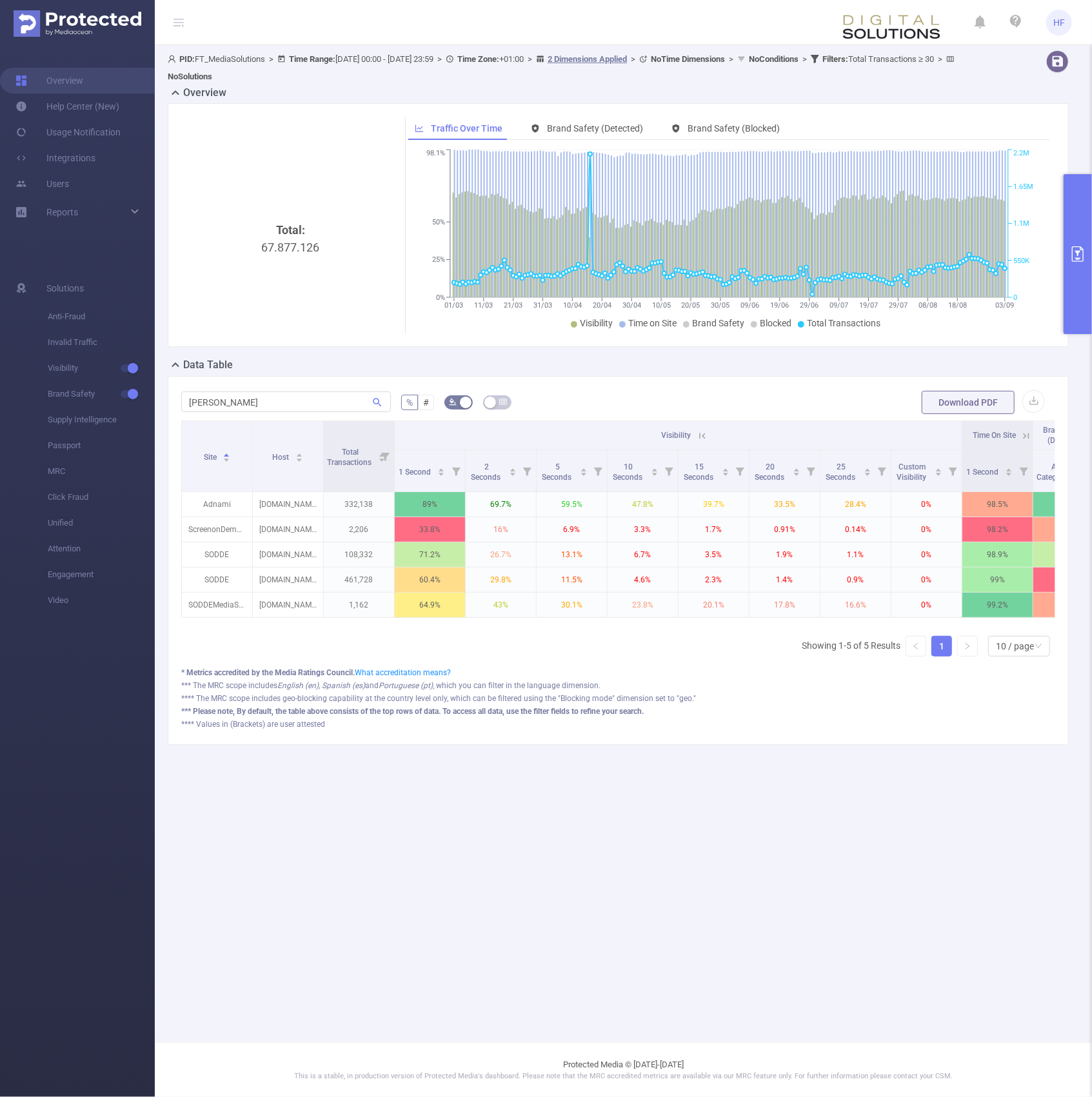
drag, startPoint x: 445, startPoint y: 914, endPoint x: 447, endPoint y: 867, distance: 47.0
click at [446, 912] on main "PID: FT_MediaSolutions > Time Range: 2025-03-01 00:00 - 2025-09-03 23:59 > Time…" at bounding box center [624, 521] width 937 height 1042
drag, startPoint x: 266, startPoint y: 399, endPoint x: 72, endPoint y: 405, distance: 194.1
click at [72, 405] on section "Overview Help Center (New) Usage Notification Integrations Users Reports Soluti…" at bounding box center [546, 548] width 1092 height 1097
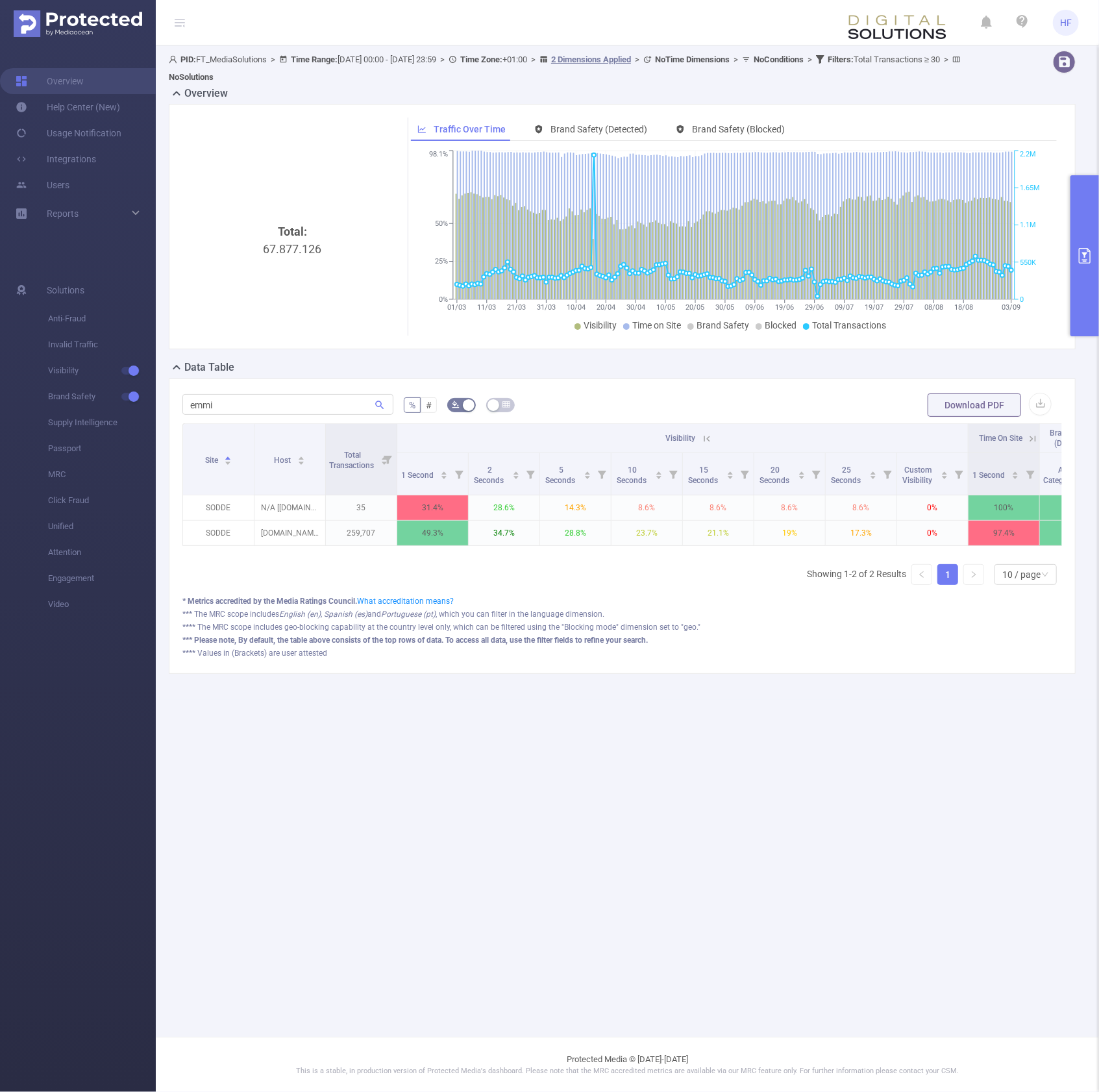
drag, startPoint x: 403, startPoint y: 831, endPoint x: 185, endPoint y: 793, distance: 221.3
click at [403, 831] on main "PID: FT_MediaSolutions > Time Range: 2025-03-01 00:00 - 2025-09-03 23:59 > Time…" at bounding box center [628, 518] width 943 height 1036
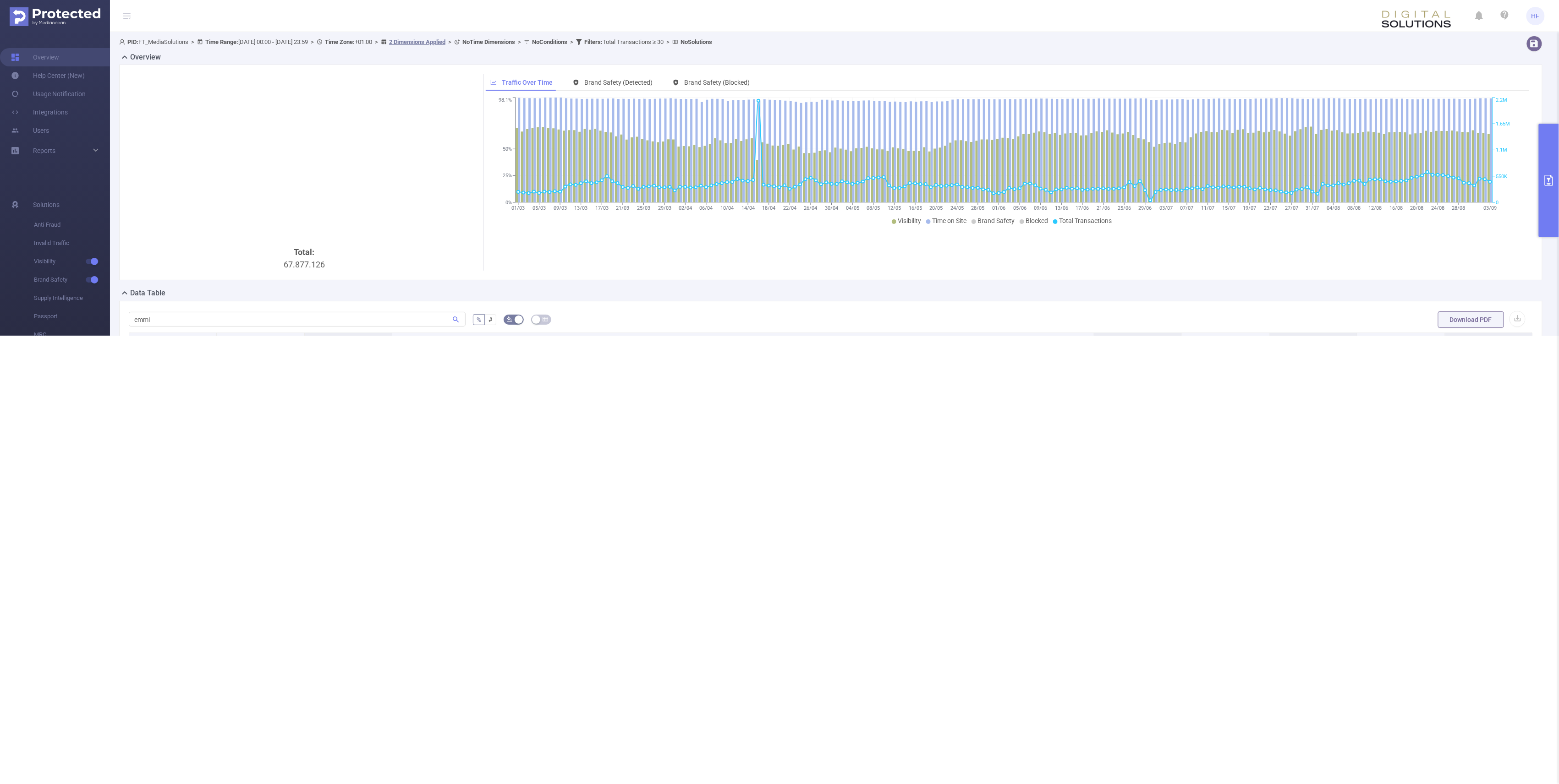
click at [677, 26] on header "HF" at bounding box center [780, 16] width 1559 height 32
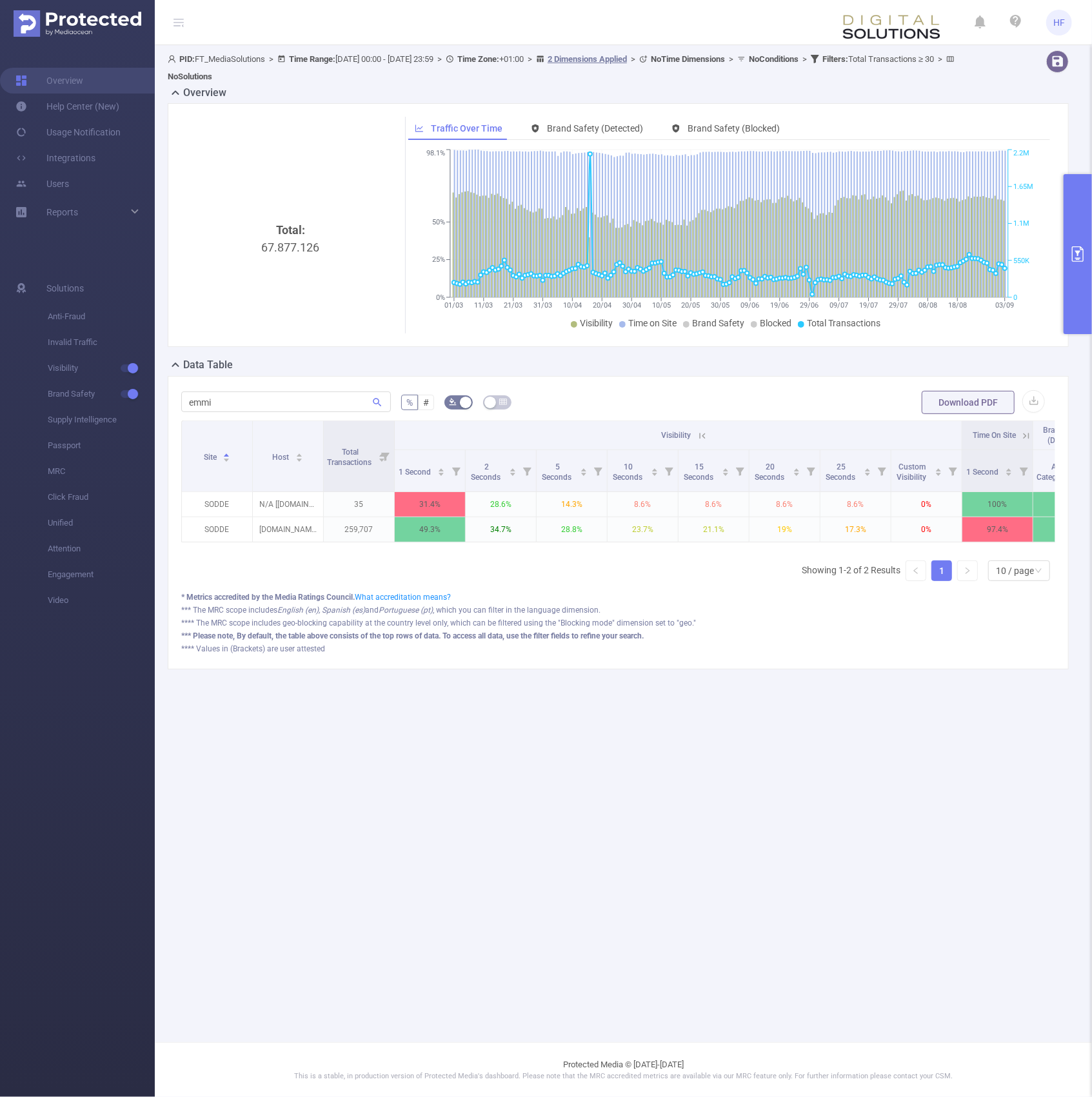
click at [342, 777] on main "PID: FT_MediaSolutions > Time Range: 2025-03-01 00:00 - 2025-09-03 23:59 > Time…" at bounding box center [624, 521] width 937 height 1042
click at [339, 904] on main "PID: FT_MediaSolutions > Time Range: 2025-03-01 00:00 - 2025-09-03 23:59 > Time…" at bounding box center [624, 521] width 937 height 1042
drag, startPoint x: 437, startPoint y: 925, endPoint x: 481, endPoint y: 810, distance: 123.1
click at [437, 924] on main "PID: FT_MediaSolutions > Time Range: 2025-03-01 00:00 - 2025-09-03 23:59 > Time…" at bounding box center [624, 521] width 937 height 1042
drag, startPoint x: 233, startPoint y: 396, endPoint x: 88, endPoint y: 399, distance: 145.0
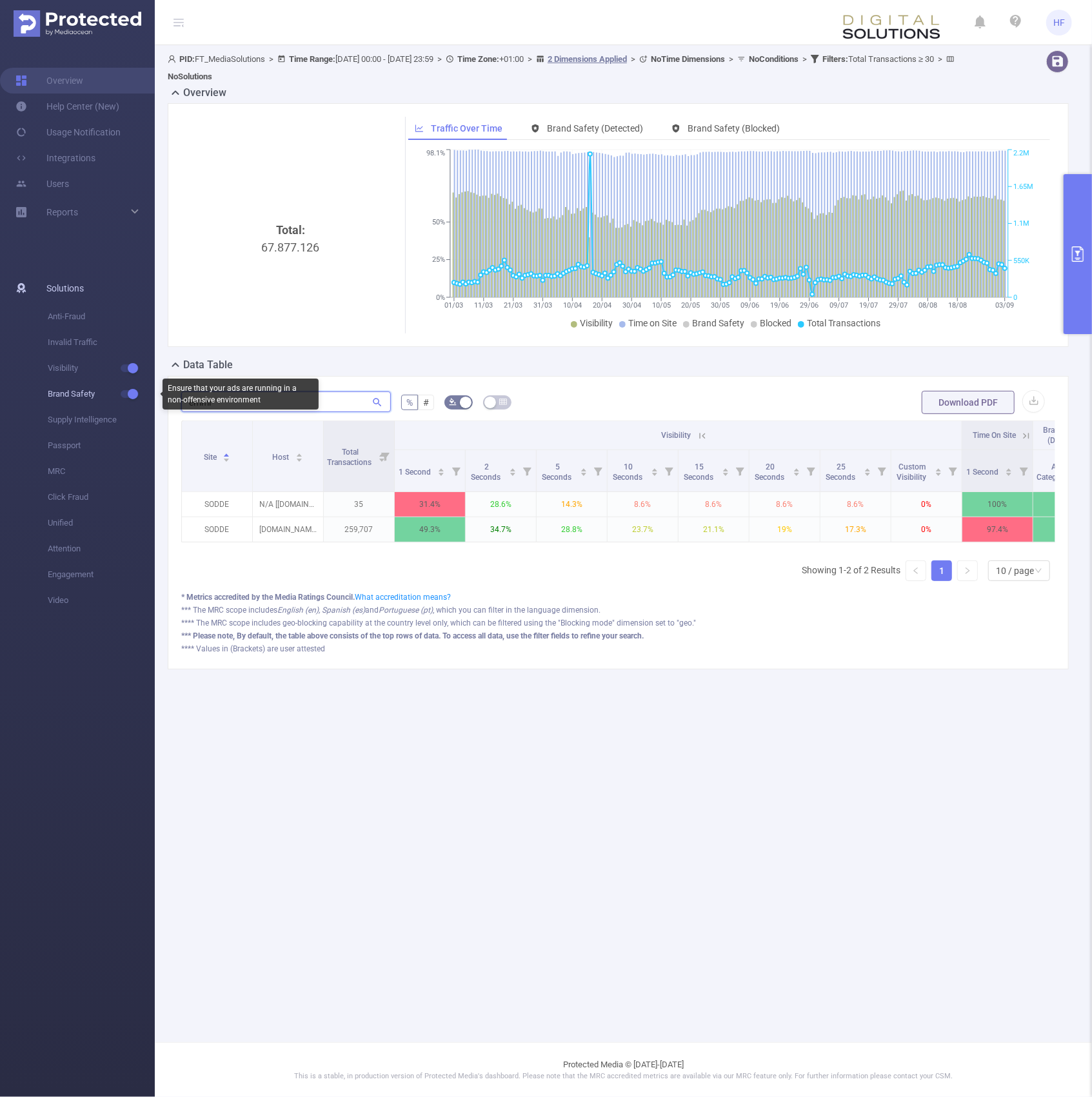
click at [88, 399] on section "Overview Help Center (New) Usage Notification Integrations Users Reports Soluti…" at bounding box center [546, 548] width 1092 height 1097
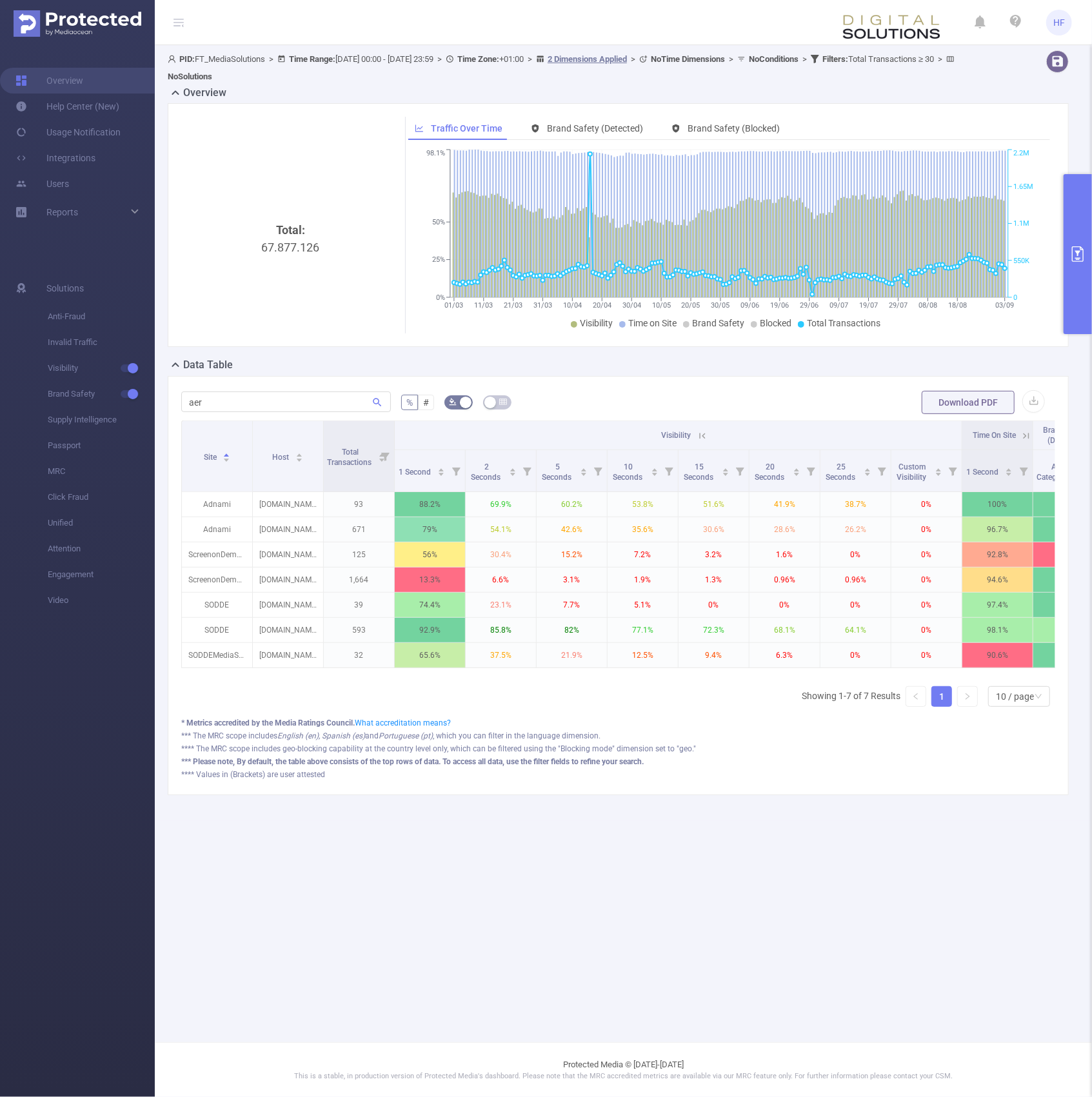
click at [205, 854] on main "PID: FT_MediaSolutions > Time Range: 2025-03-01 00:00 - 2025-09-03 23:59 > Time…" at bounding box center [624, 521] width 937 height 1042
drag, startPoint x: 261, startPoint y: 398, endPoint x: 120, endPoint y: 400, distance: 141.0
click at [120, 400] on section "Overview Help Center (New) Usage Notification Integrations Users Reports Soluti…" at bounding box center [546, 548] width 1092 height 1097
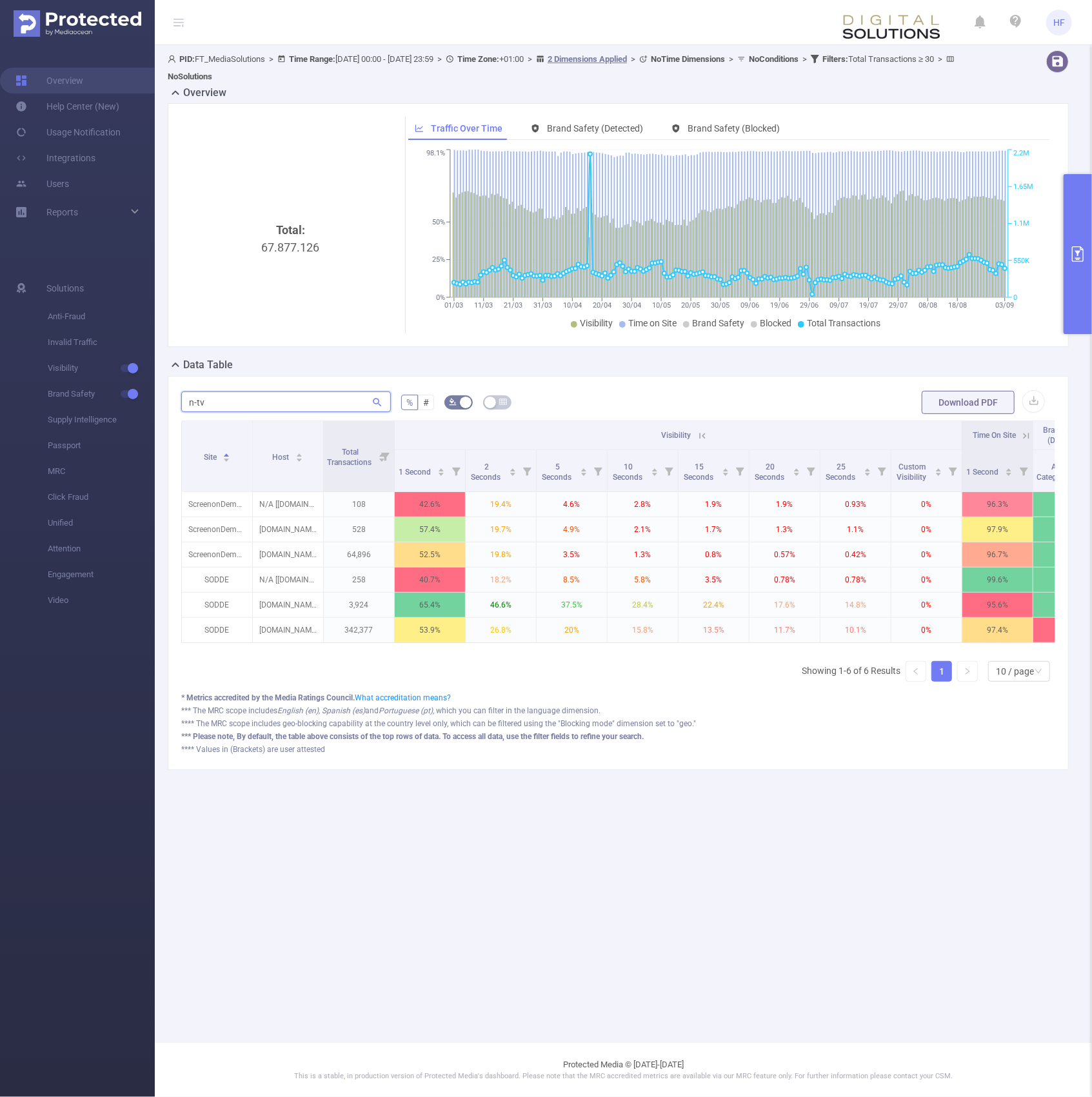
type input "n-tv"
